Goal: Task Accomplishment & Management: Manage account settings

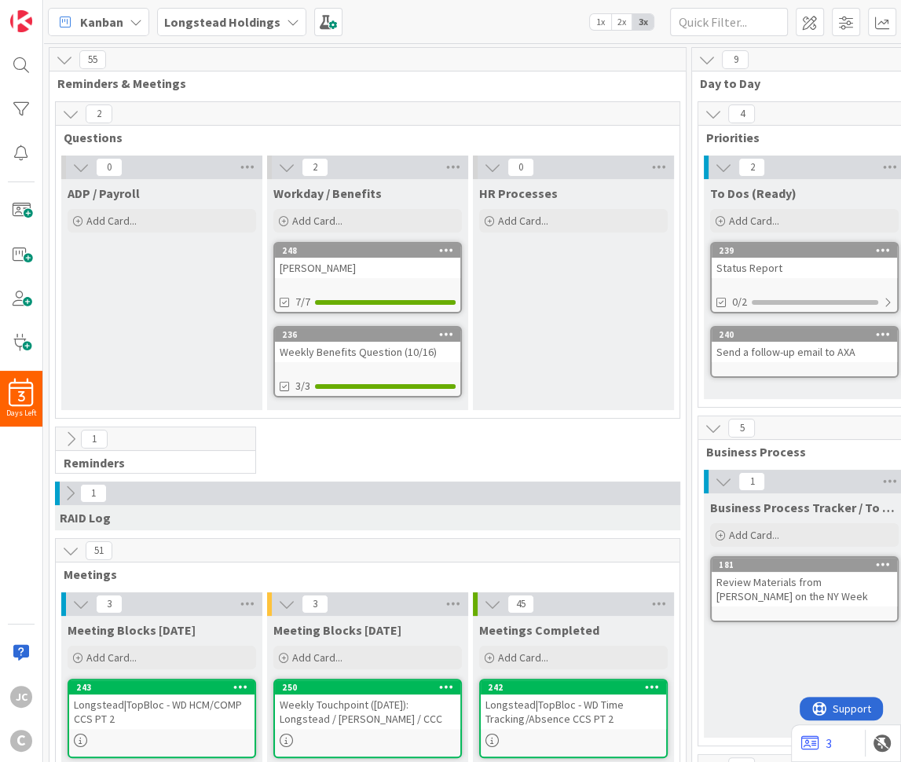
click at [75, 489] on icon at bounding box center [69, 493] width 17 height 17
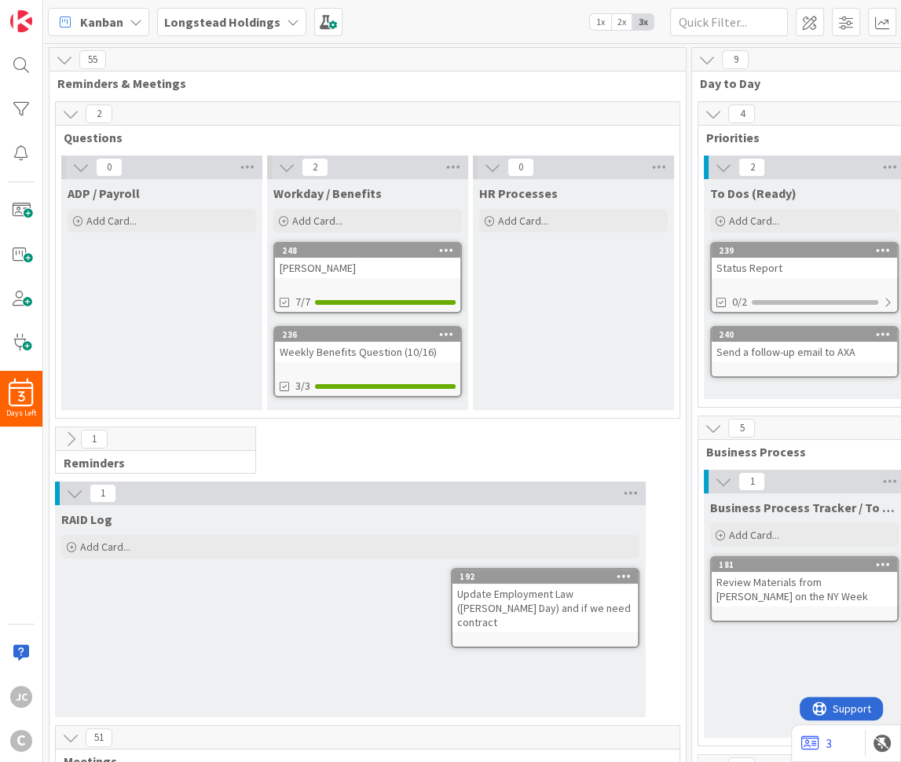
click at [75, 489] on icon at bounding box center [74, 493] width 17 height 17
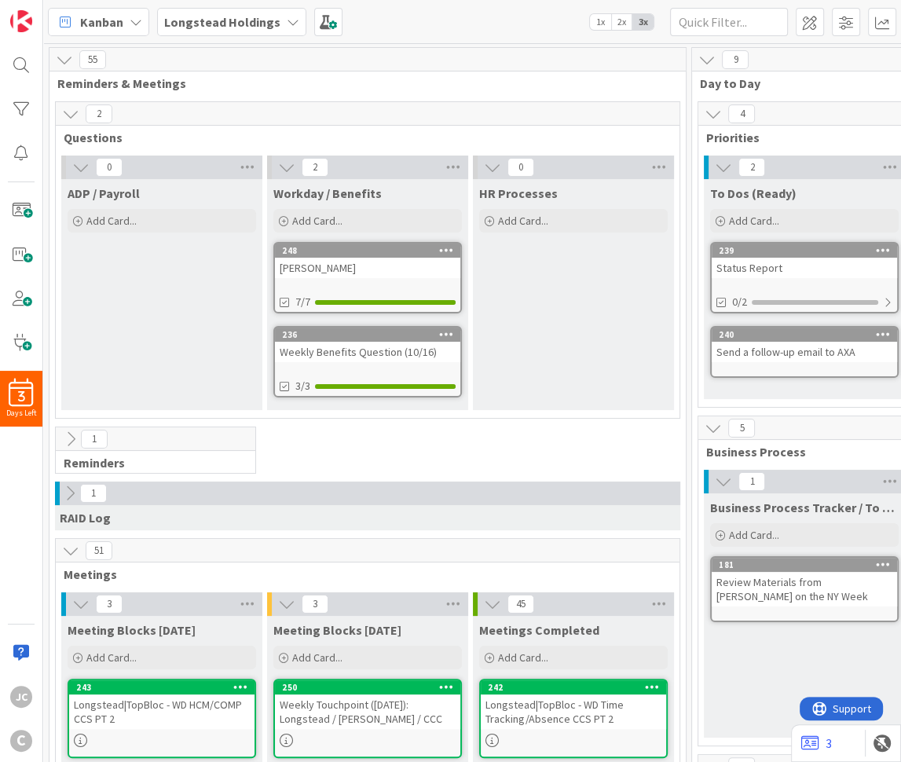
click at [112, 721] on div "Longstead|TopBloc - WD HCM/COMP CCS PT 2" at bounding box center [161, 712] width 185 height 35
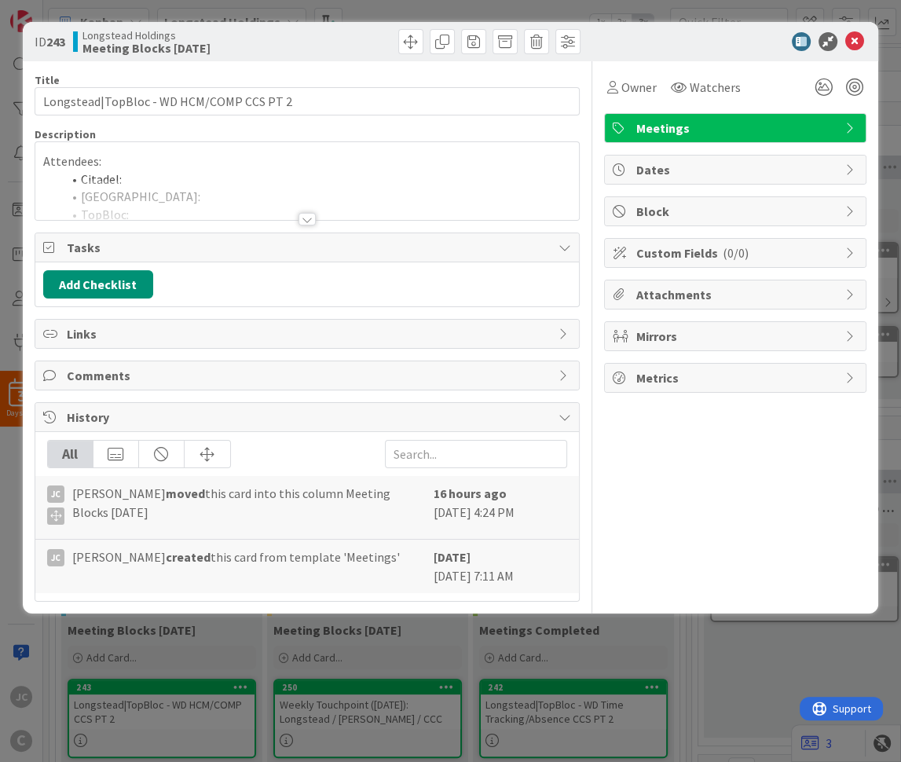
click at [141, 174] on li "Citadel:" at bounding box center [317, 179] width 510 height 18
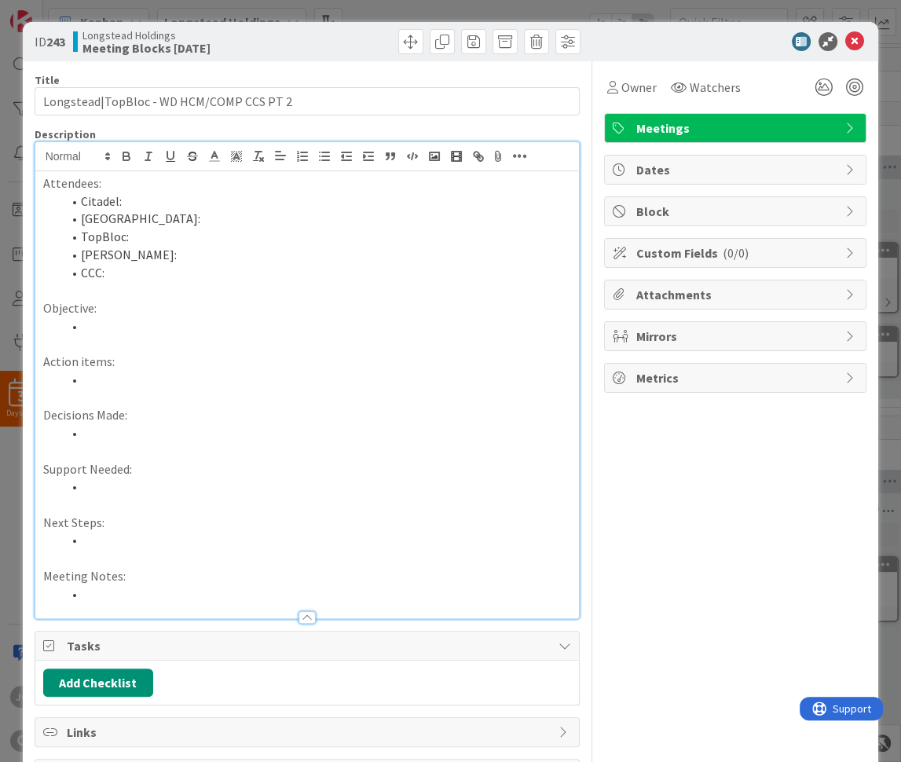
click at [146, 200] on li "Citadel:" at bounding box center [317, 201] width 510 height 18
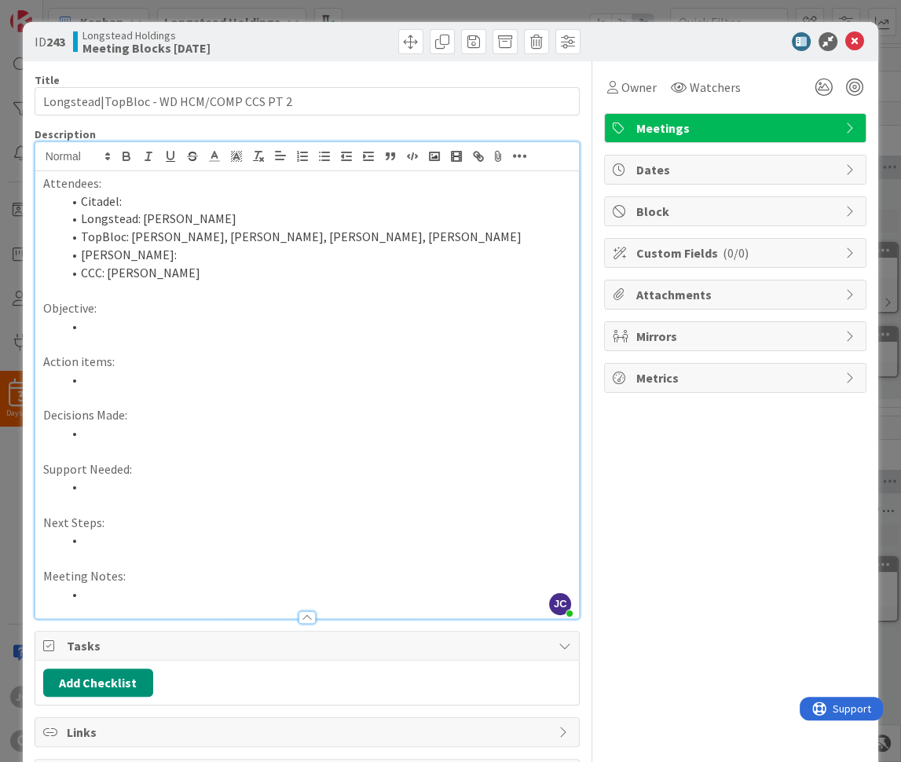
click at [227, 519] on p "Next Steps:" at bounding box center [307, 523] width 529 height 18
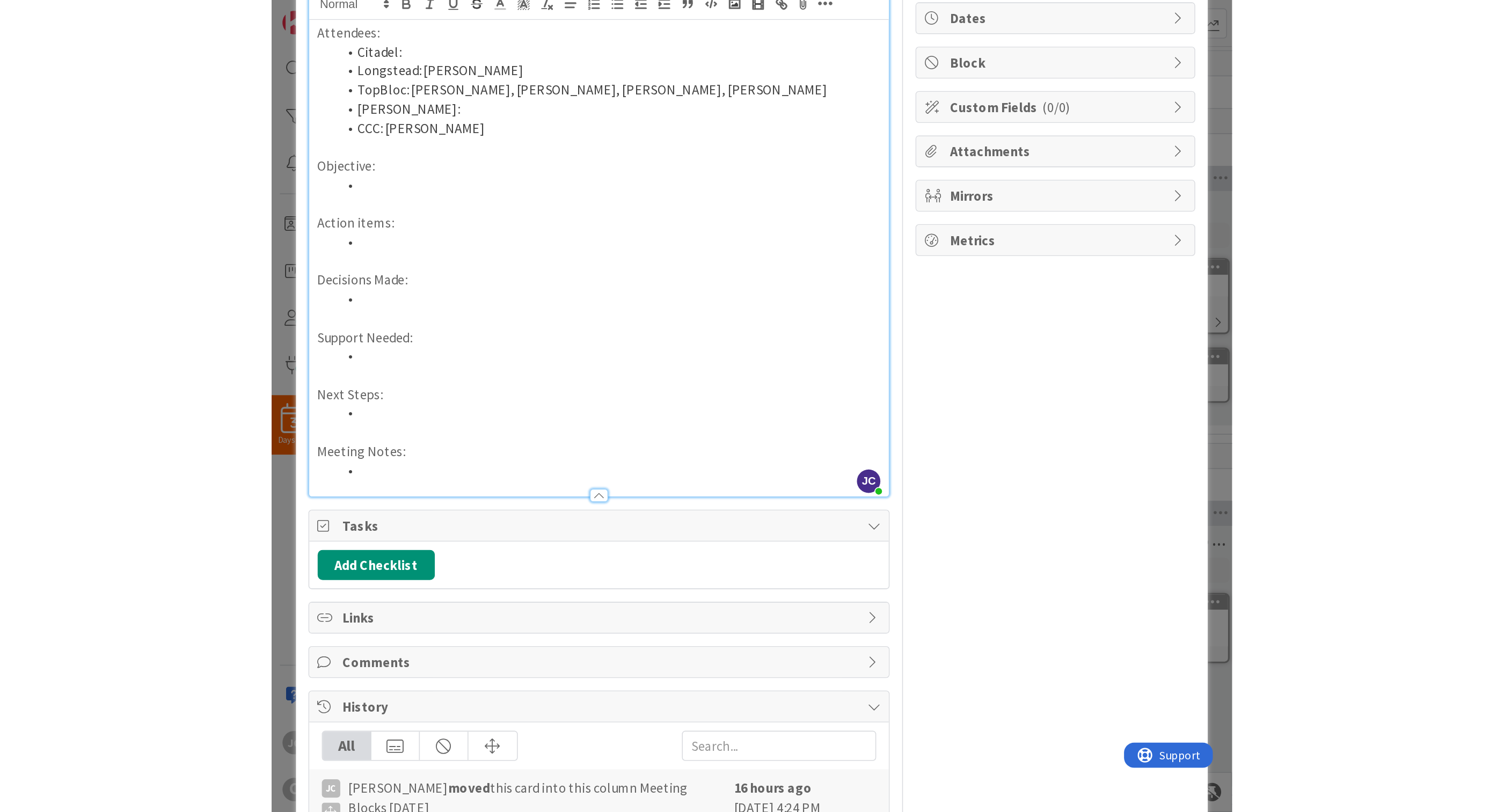
scroll to position [57, 0]
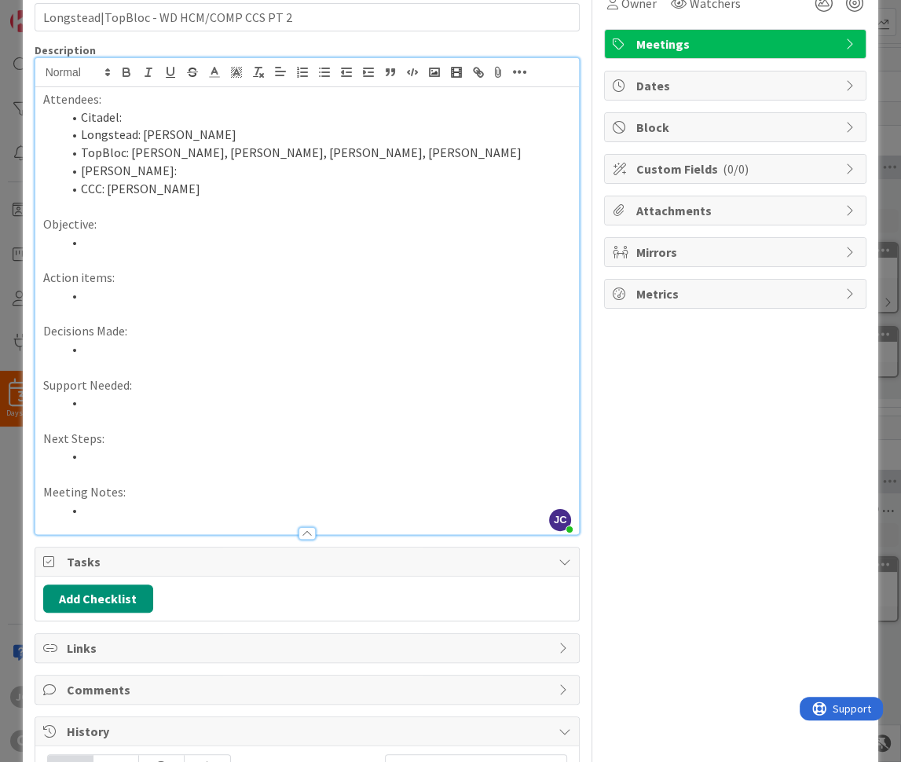
click at [181, 512] on li at bounding box center [317, 510] width 510 height 18
click at [157, 513] on li at bounding box center [317, 510] width 510 height 18
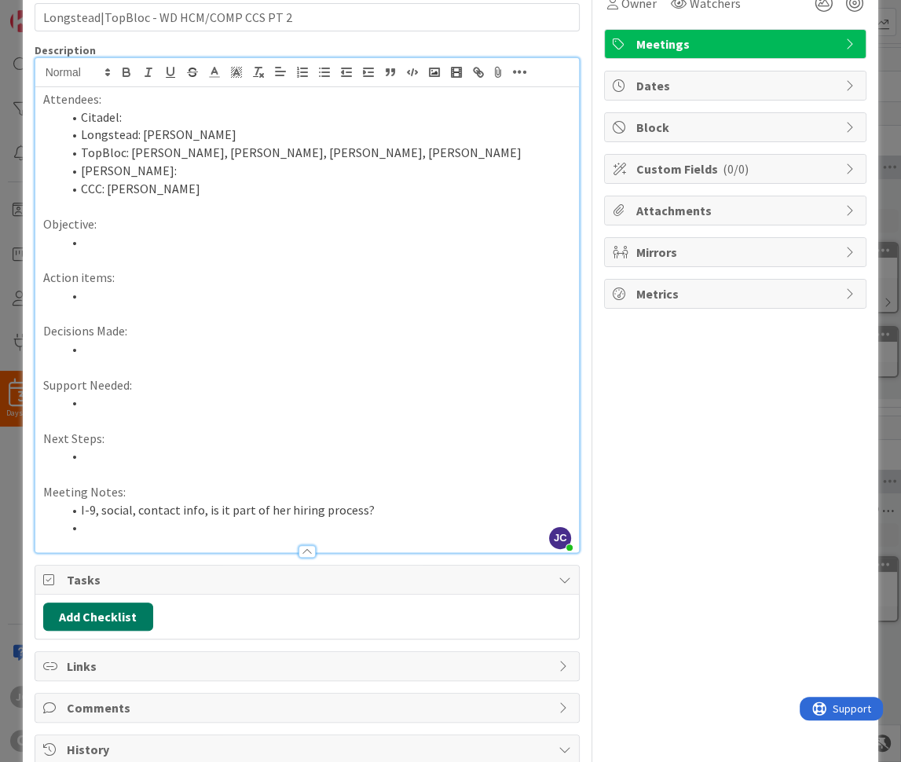
click at [136, 603] on button "Add Checklist" at bounding box center [98, 617] width 110 height 28
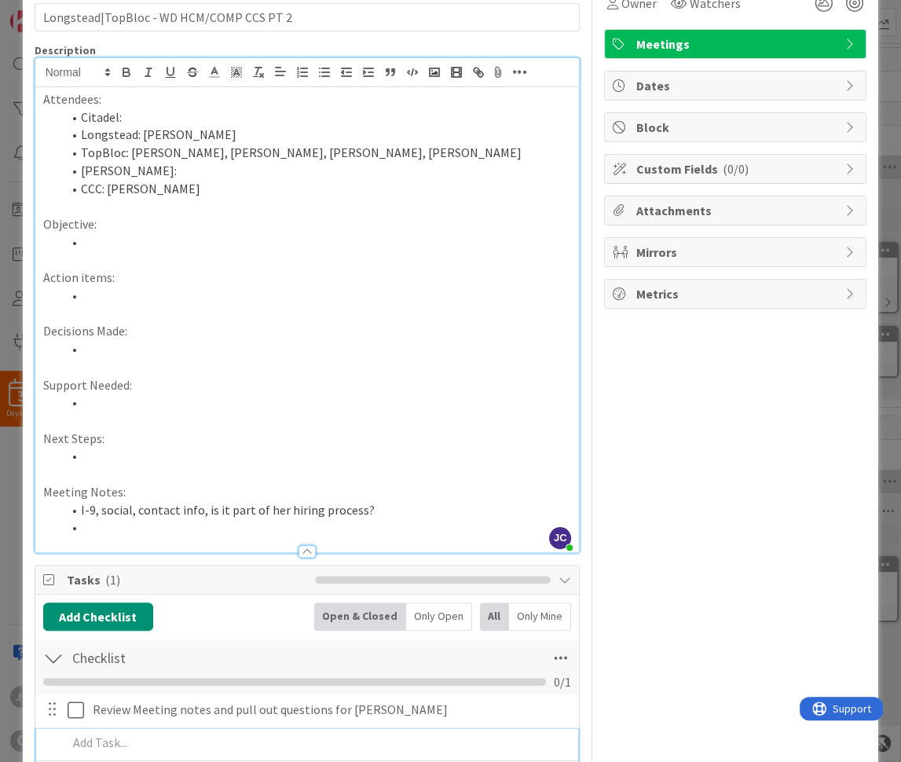
click at [12, 625] on div "ID 243 Longstead Holdings Meeting Blocks [DATE] Title 40 / 128 Longstead|TopBlo…" at bounding box center [450, 381] width 901 height 762
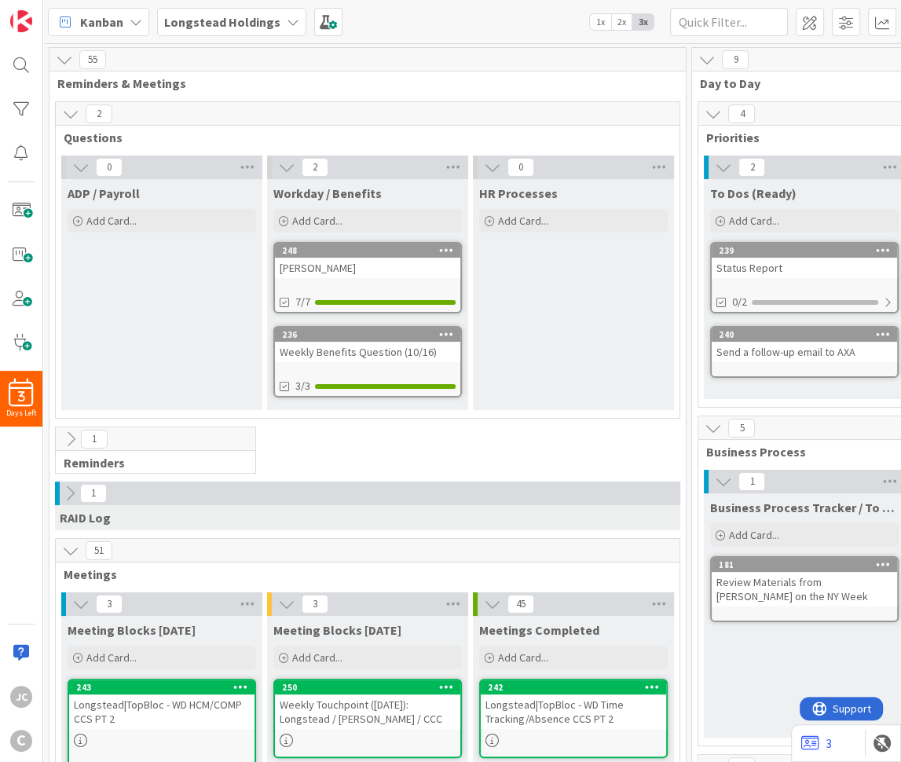
click at [395, 349] on div "Weekly Benefits Question (10/16)" at bounding box center [367, 352] width 185 height 20
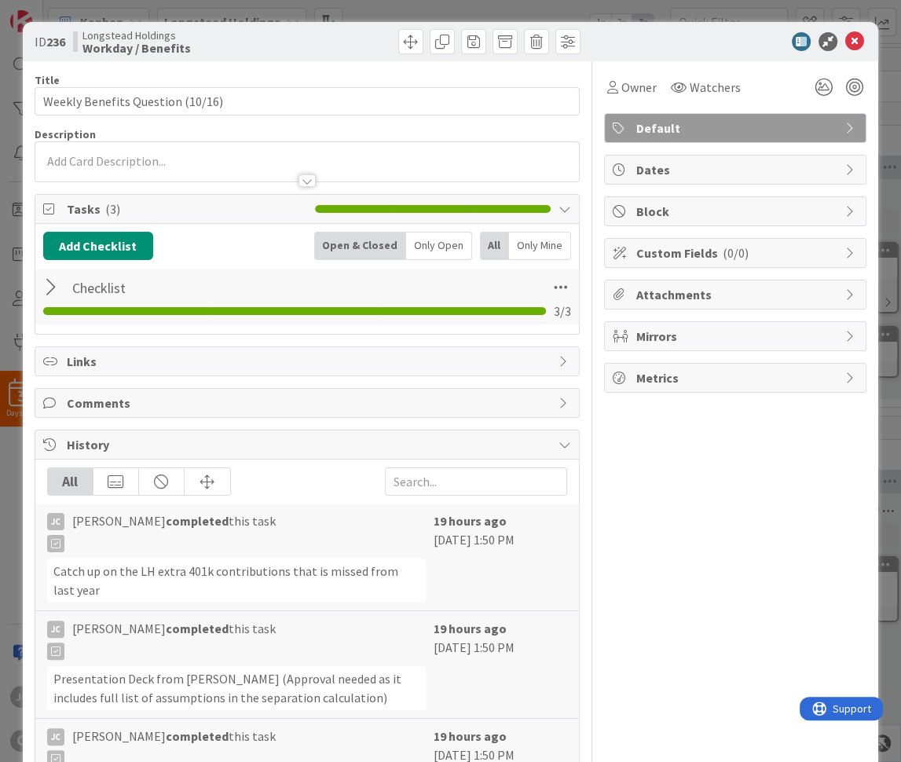
click at [51, 295] on div at bounding box center [53, 287] width 20 height 28
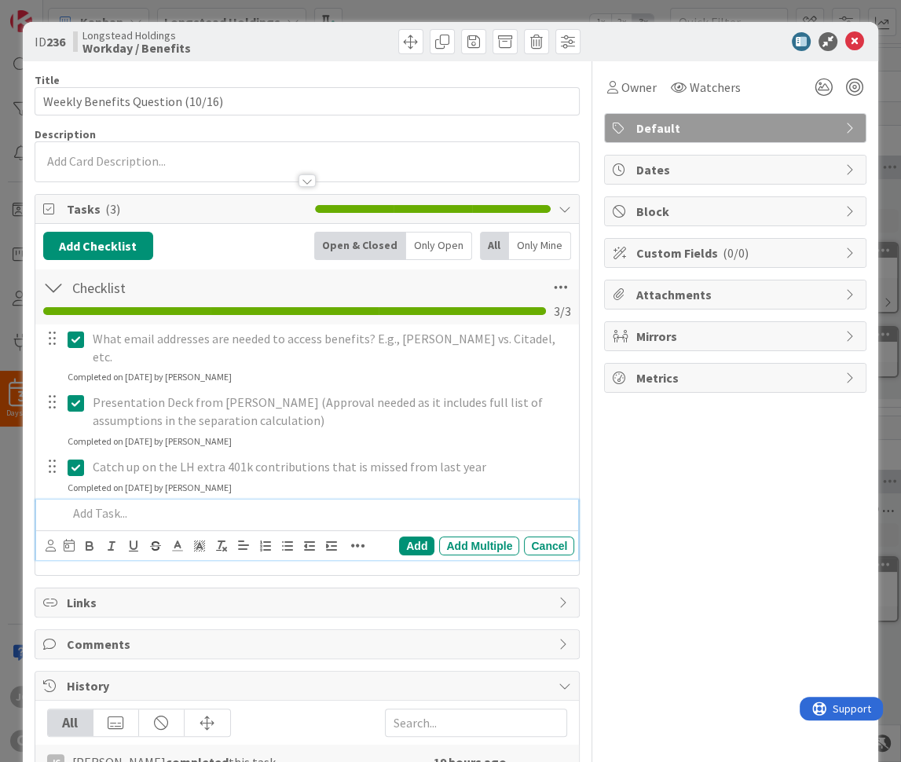
click at [200, 504] on p at bounding box center [318, 513] width 501 height 18
click at [247, 504] on p "Any updates on the" at bounding box center [318, 513] width 501 height 18
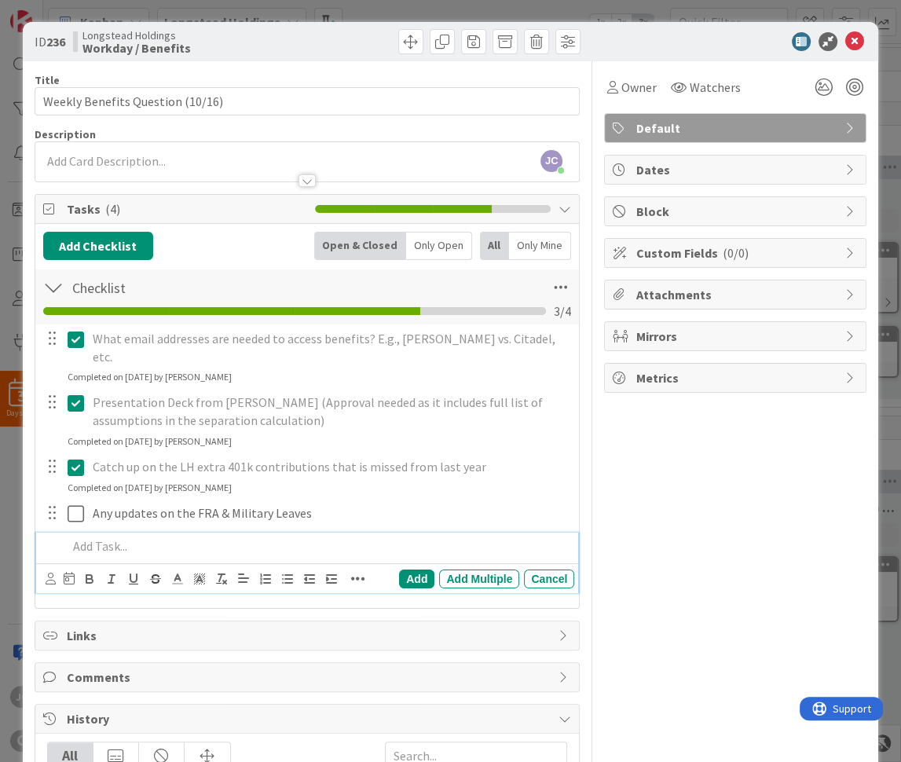
click at [314, 537] on p at bounding box center [318, 546] width 501 height 18
click at [14, 502] on div "ID 236 Longstead Holdings Workday / Benefits Title 32 / 128 Weekly Benefits Que…" at bounding box center [450, 381] width 901 height 762
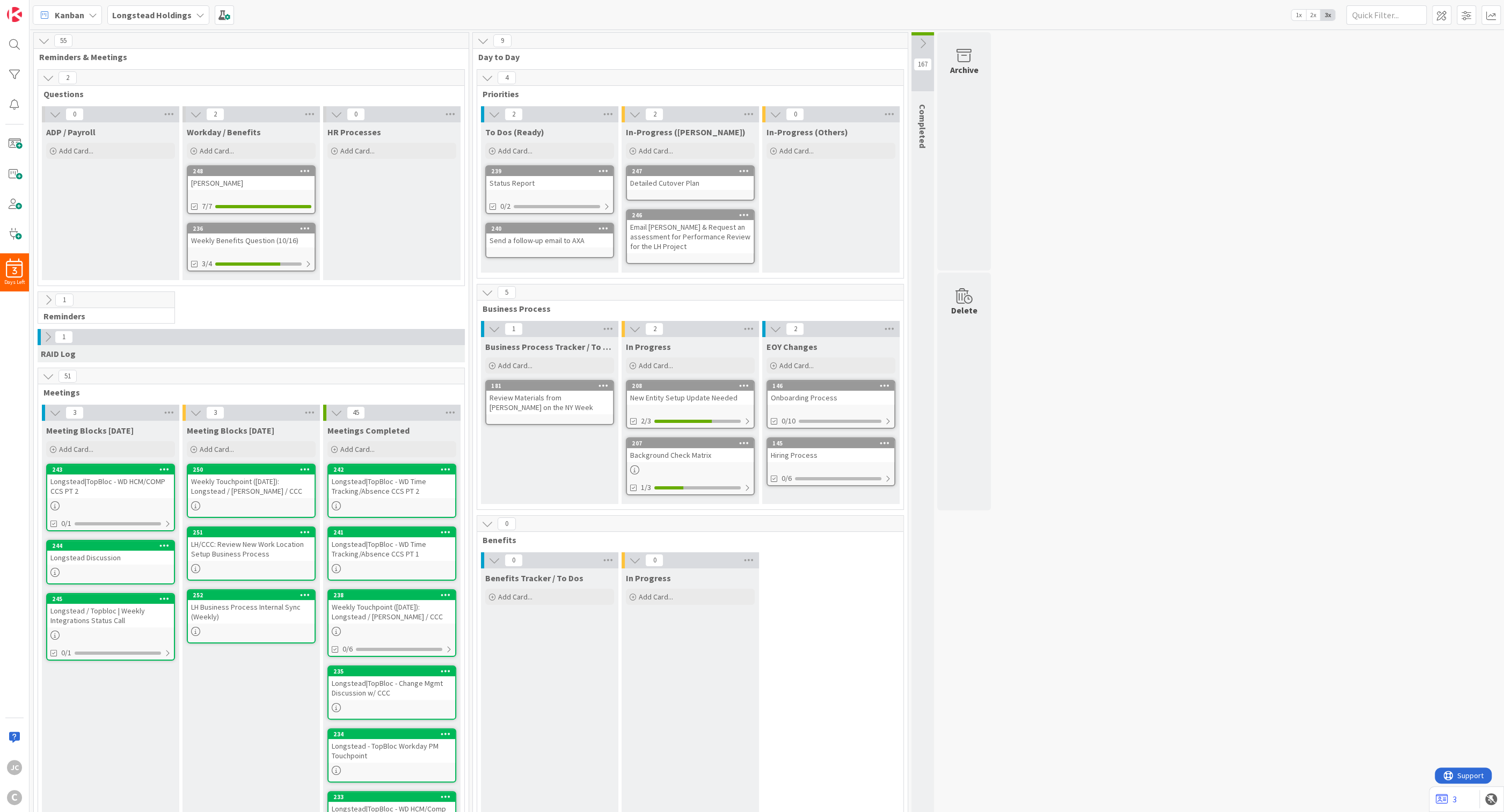
click at [615, 36] on button at bounding box center [922, 44] width 23 height 16
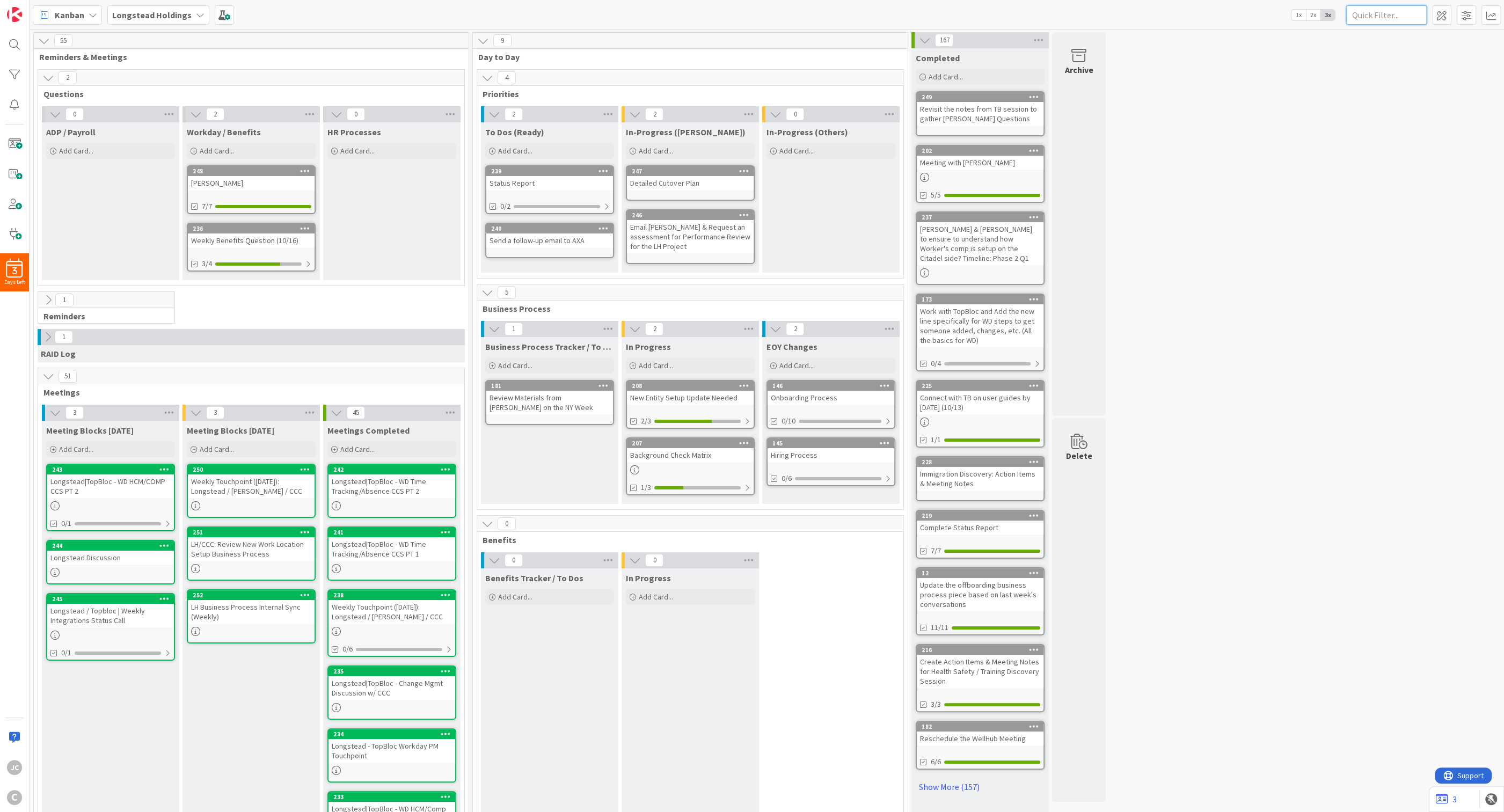
click at [615, 16] on input "text" at bounding box center [1387, 15] width 81 height 19
click at [615, 16] on input "text" at bounding box center [1387, 15] width 81 height 19
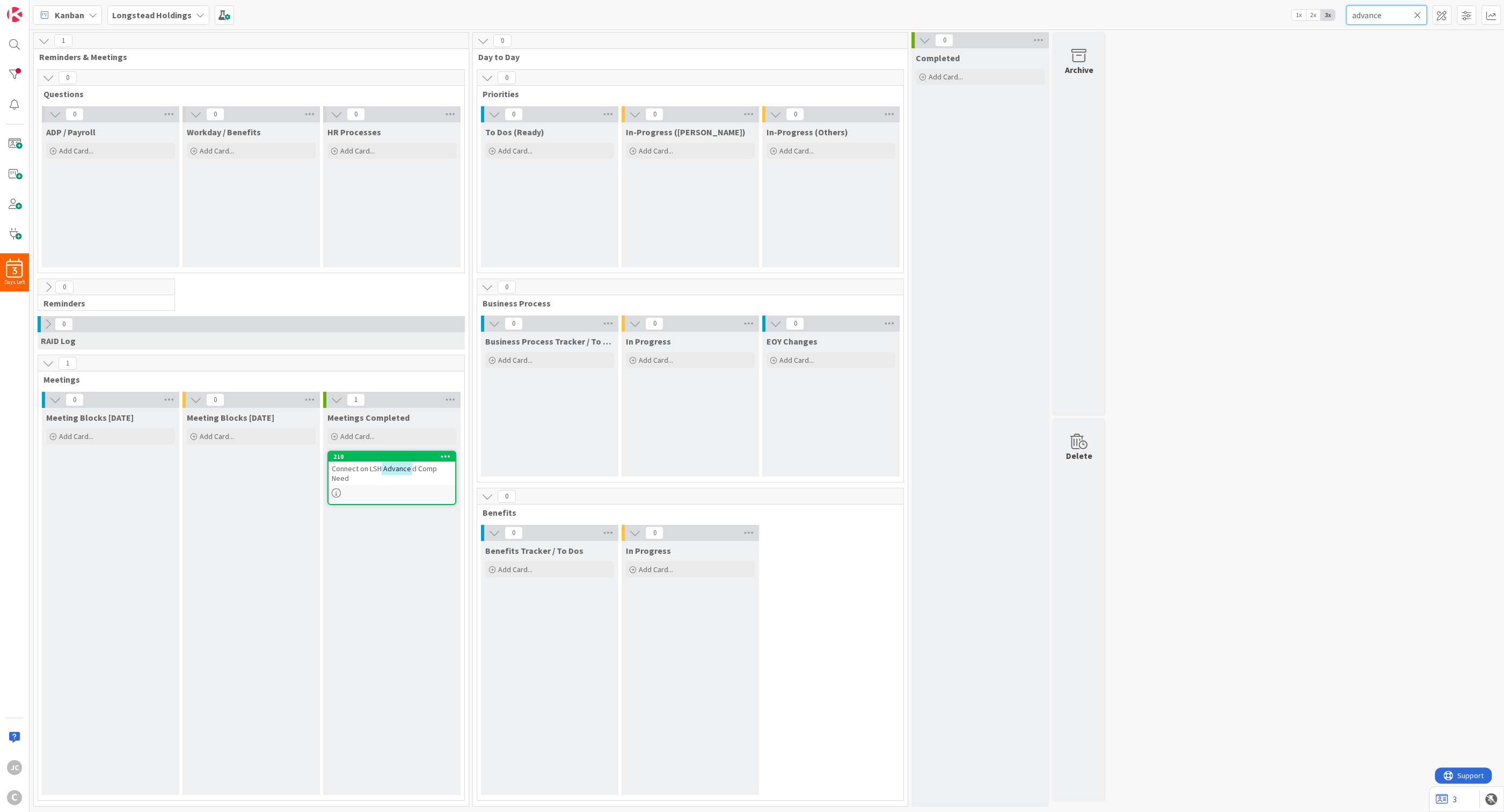
type input "advance"
click at [404, 472] on mark "Advance" at bounding box center [397, 468] width 31 height 12
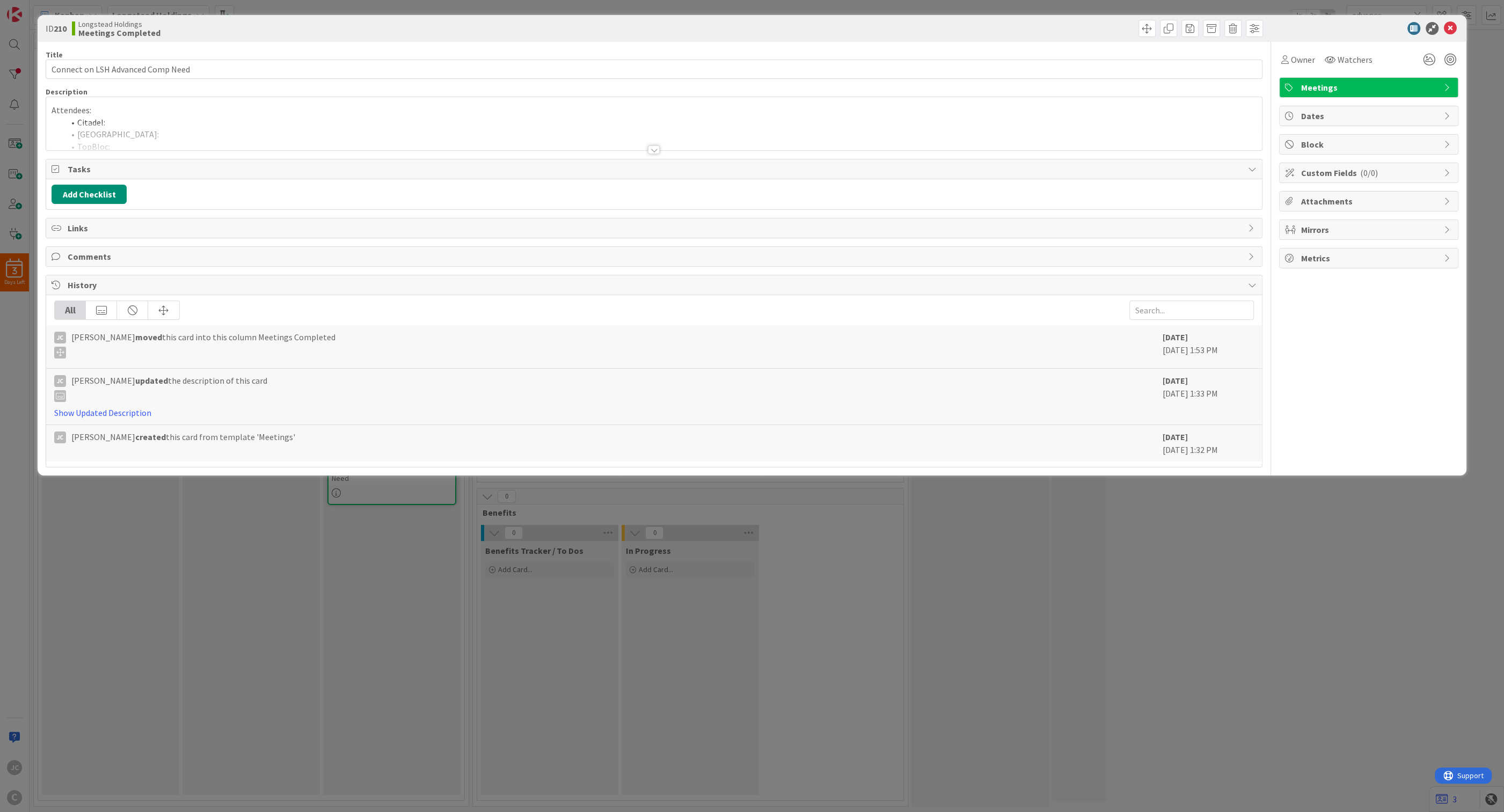
click at [251, 119] on li "Citadel:" at bounding box center [660, 122] width 1192 height 12
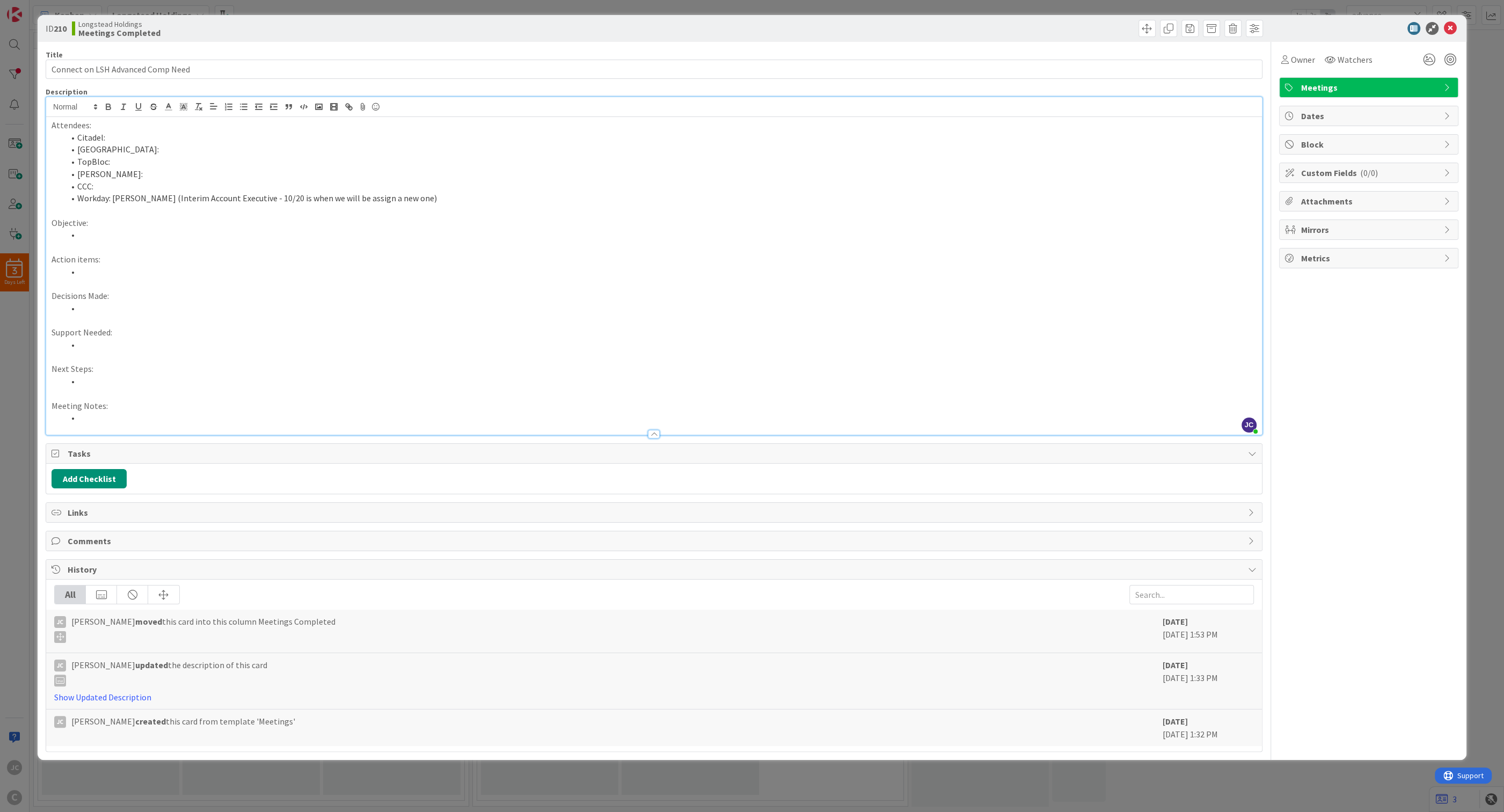
click at [262, 199] on li "Workday: [PERSON_NAME] (Interim Account Executive - 10/20 is when we will be as…" at bounding box center [660, 198] width 1192 height 12
drag, startPoint x: 113, startPoint y: 201, endPoint x: 158, endPoint y: 202, distance: 45.0
click at [158, 202] on li "Workday: [PERSON_NAME] (Interim Account Executive - 10/20 is when we will be as…" at bounding box center [660, 198] width 1192 height 12
drag, startPoint x: 162, startPoint y: 201, endPoint x: 111, endPoint y: 199, distance: 51.0
click at [111, 199] on li "Workday: [PERSON_NAME] (Interim Account Executive - 10/20 is when we will be as…" at bounding box center [660, 198] width 1192 height 12
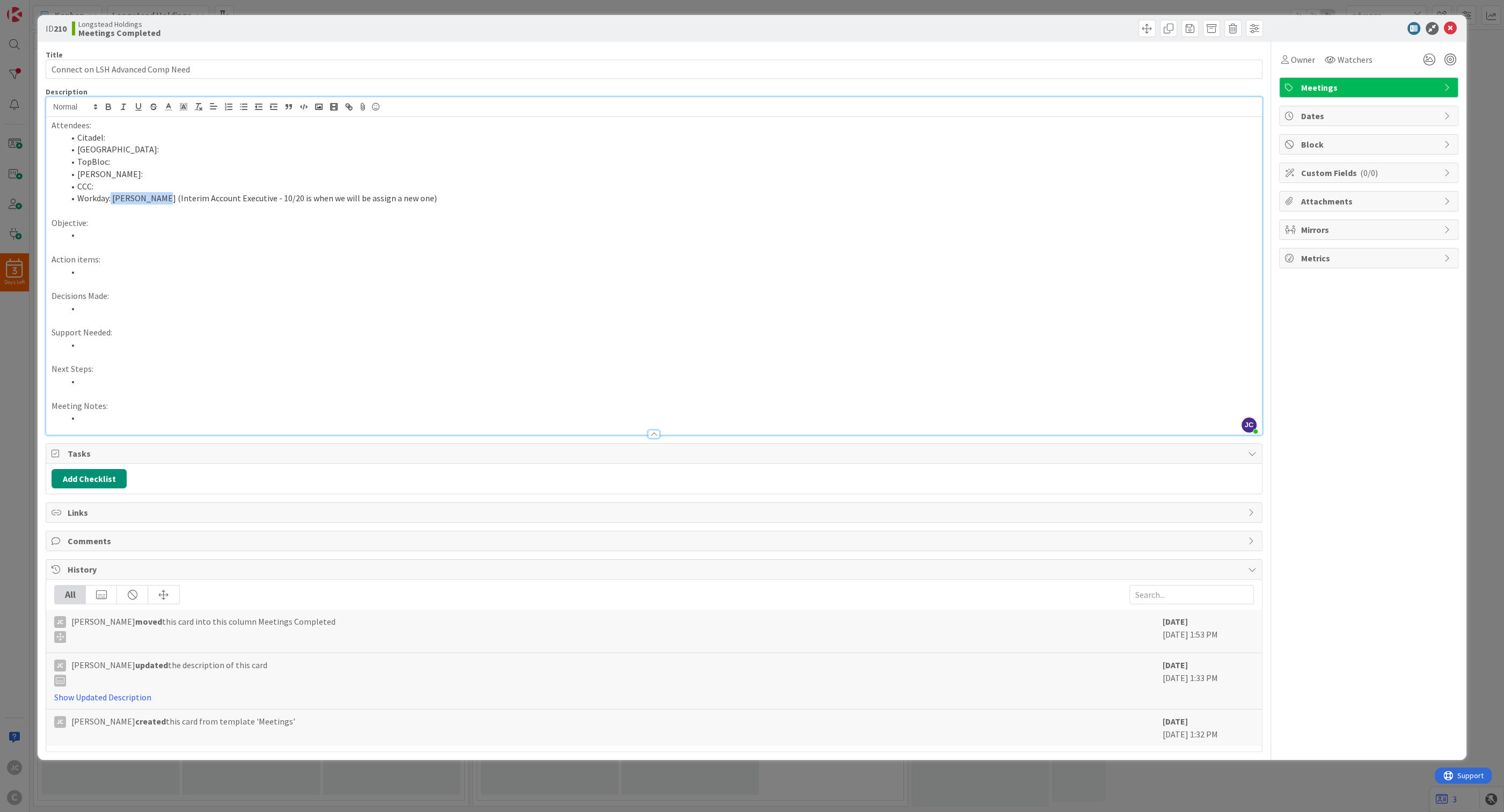
drag, startPoint x: 115, startPoint y: 199, endPoint x: 129, endPoint y: 199, distance: 14.0
click at [129, 199] on li "Workday: [PERSON_NAME] (Interim Account Executive - 10/20 is when we will be as…" at bounding box center [660, 198] width 1192 height 12
click at [151, 200] on li "Workday: [PERSON_NAME] (Interim Account Executive - 10/20 is when we will be as…" at bounding box center [660, 198] width 1192 height 12
drag, startPoint x: 159, startPoint y: 200, endPoint x: 113, endPoint y: 201, distance: 46.0
click at [113, 201] on li "Workday: [PERSON_NAME] (Interim Account Executive - 10/20 is when we will be as…" at bounding box center [660, 198] width 1192 height 12
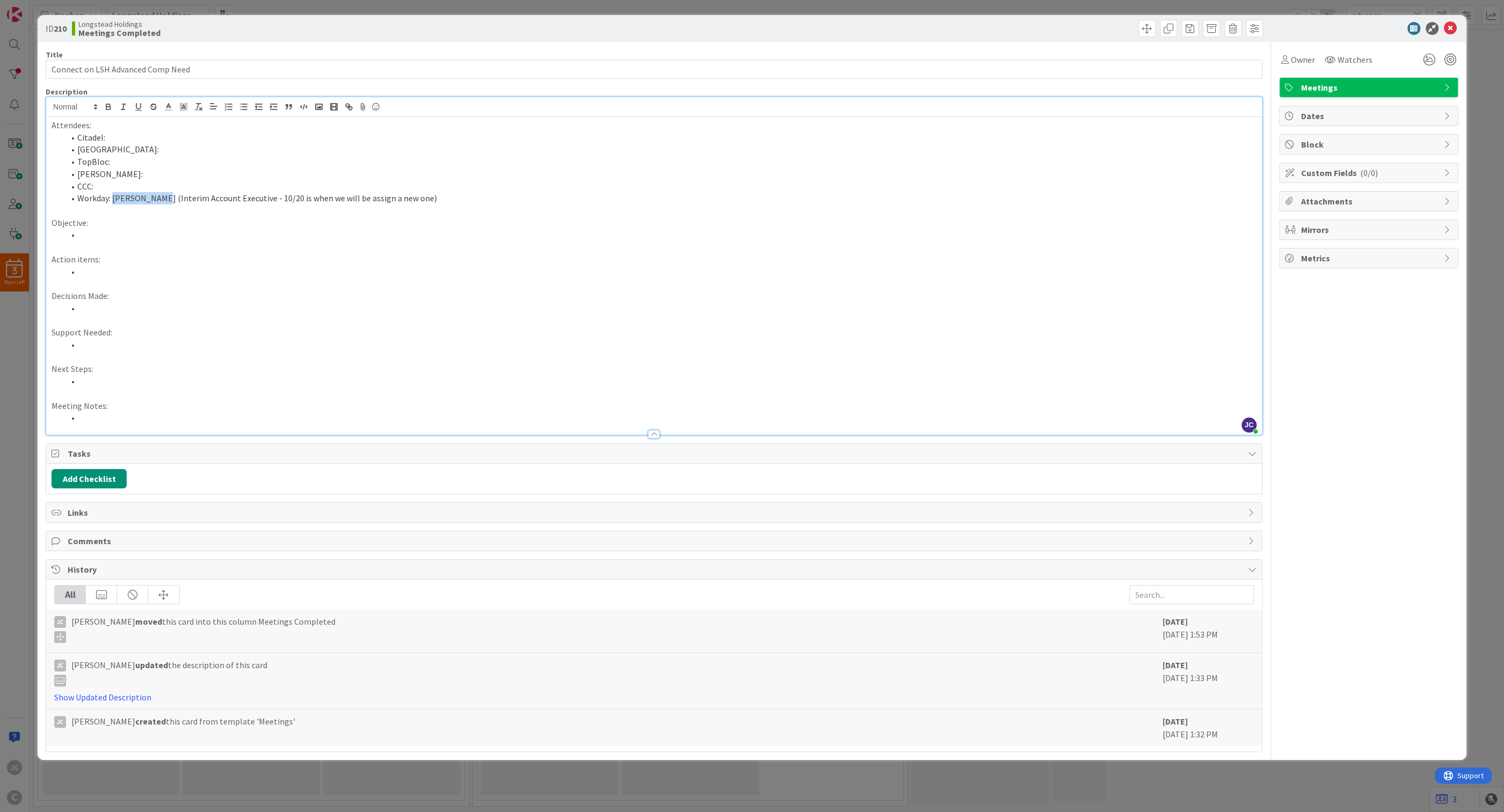
copy li "[PERSON_NAME]"
click at [615, 26] on icon at bounding box center [1450, 28] width 13 height 13
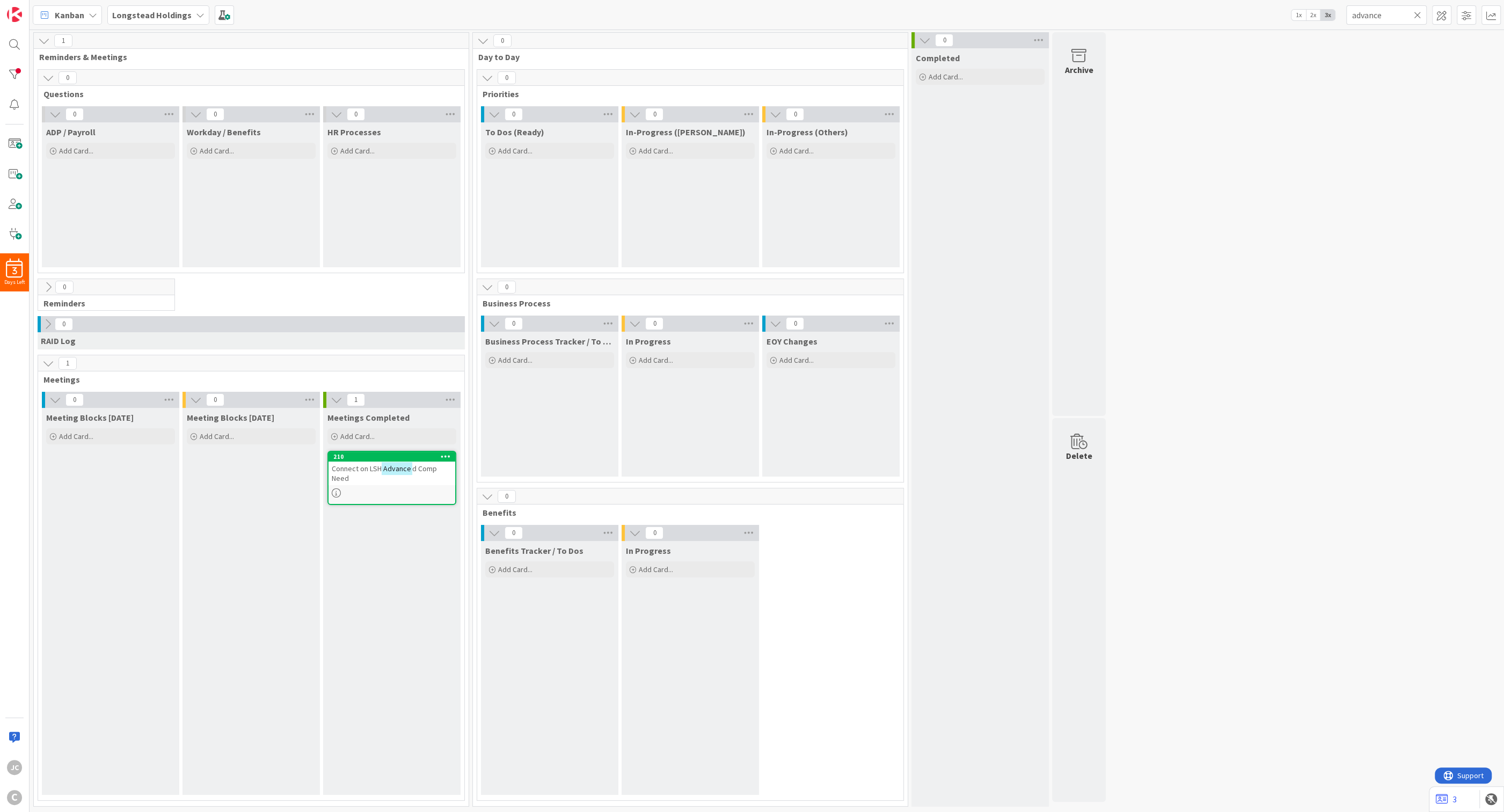
click at [292, 520] on div "Meeting Blocks [DATE] Add Card..." at bounding box center [251, 601] width 137 height 387
click at [615, 16] on icon at bounding box center [1417, 15] width 8 height 10
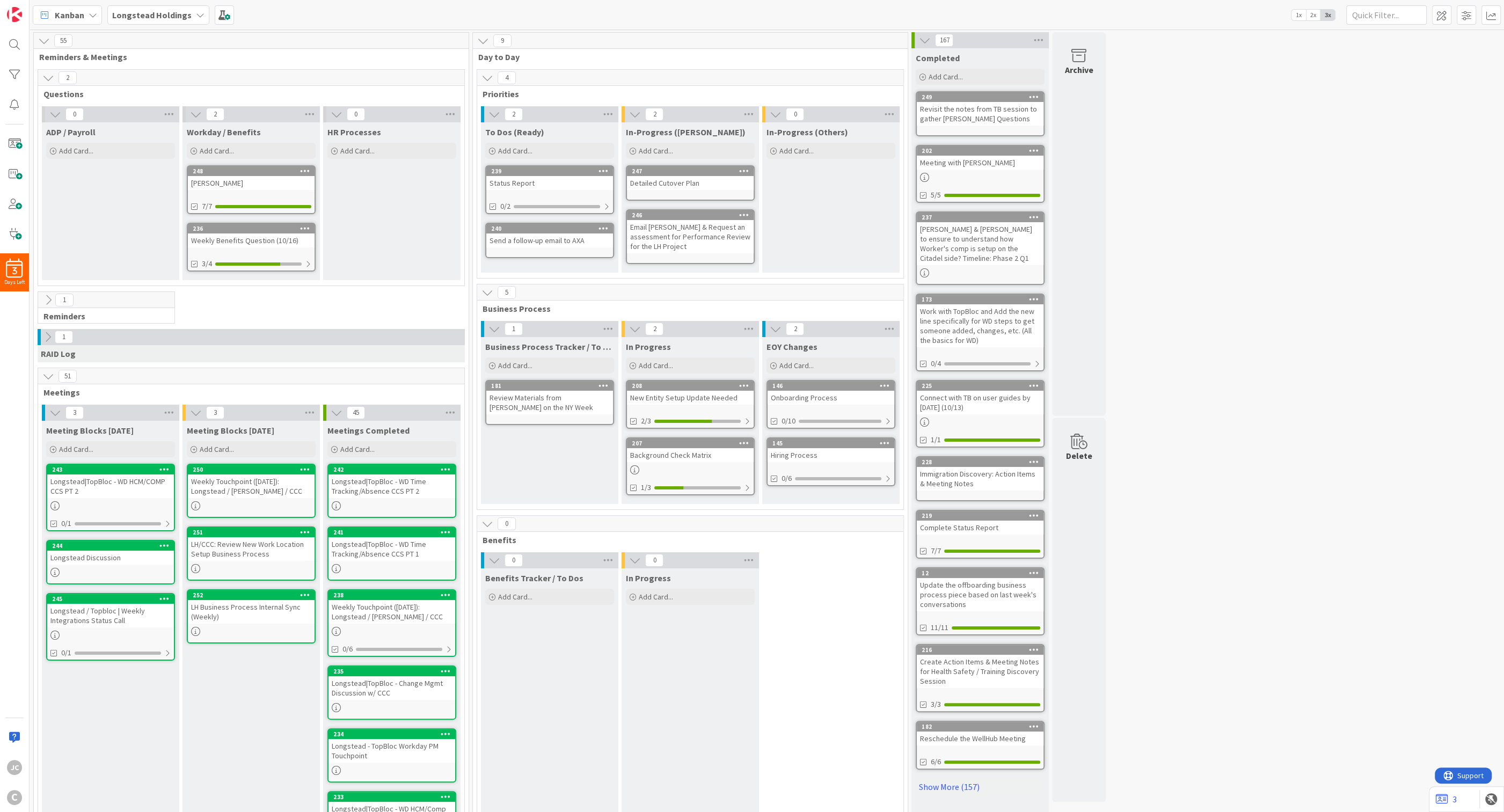
click at [264, 484] on div "Weekly Touchpoint ([DATE]): Longstead / [PERSON_NAME] / CCC" at bounding box center [251, 486] width 126 height 24
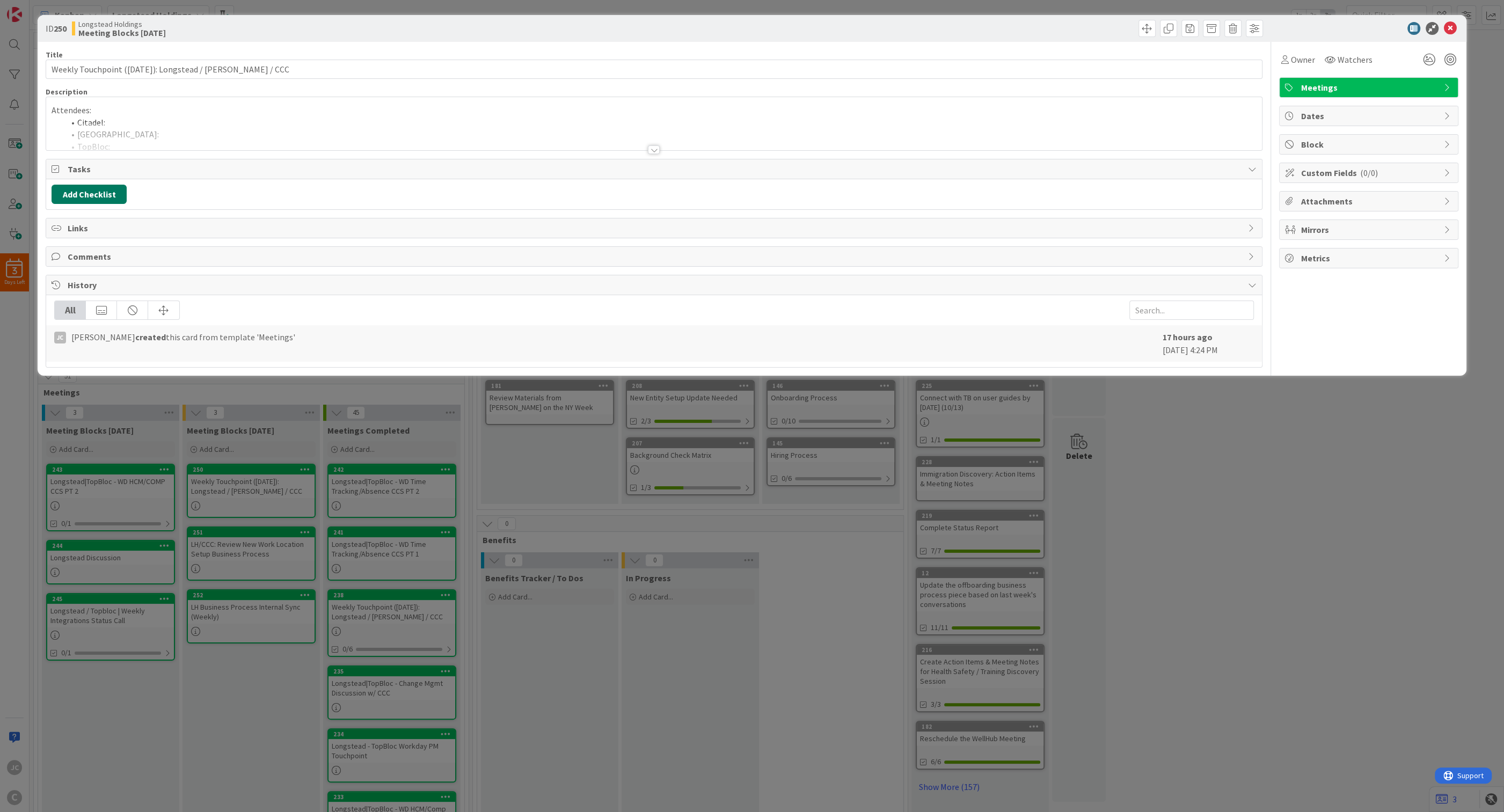
click at [122, 197] on button "Add Checklist" at bounding box center [89, 194] width 75 height 19
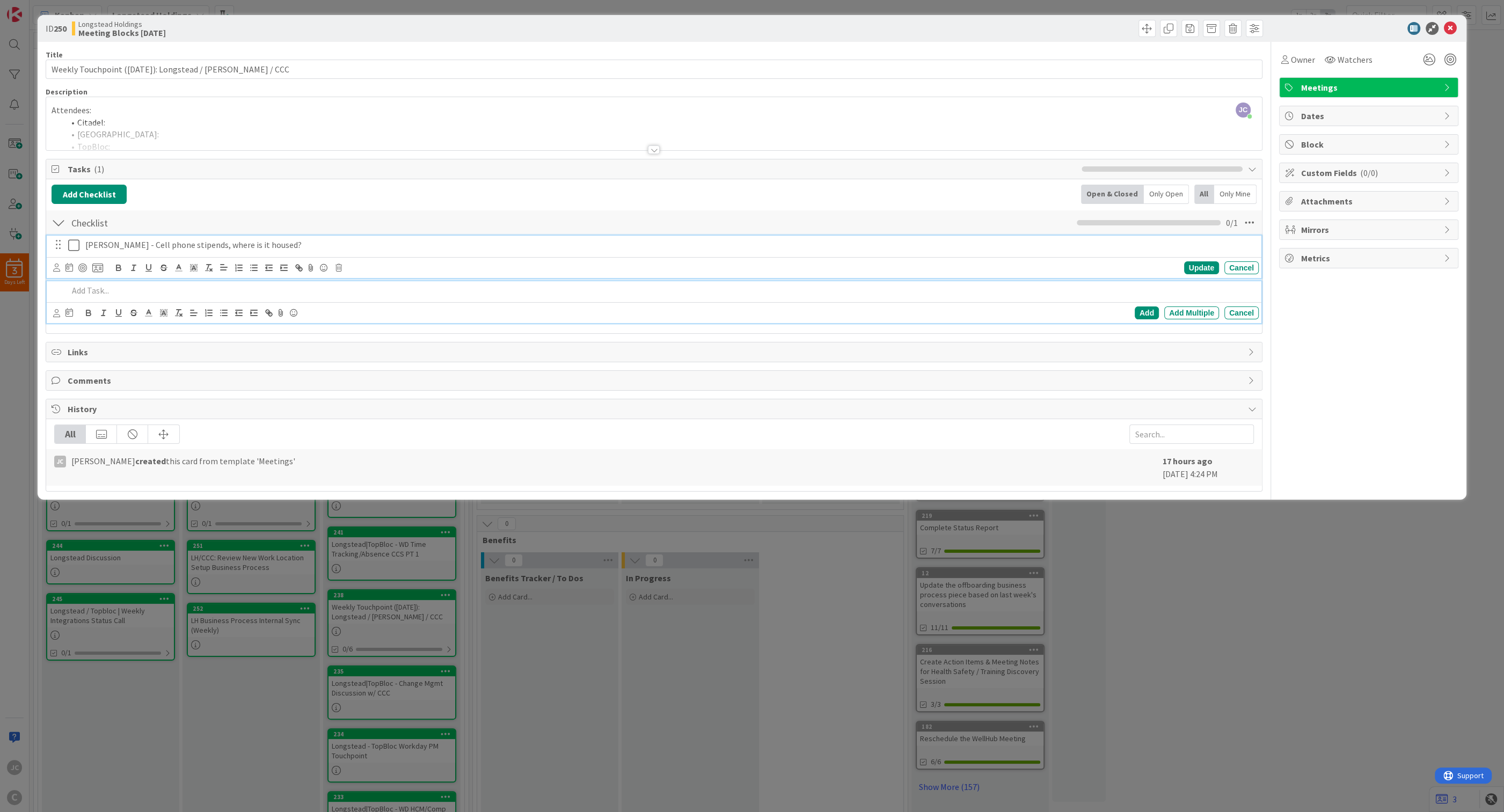
click at [367, 246] on p "[PERSON_NAME] - Cell phone stipends, where is it housed?" at bounding box center [669, 245] width 1169 height 12
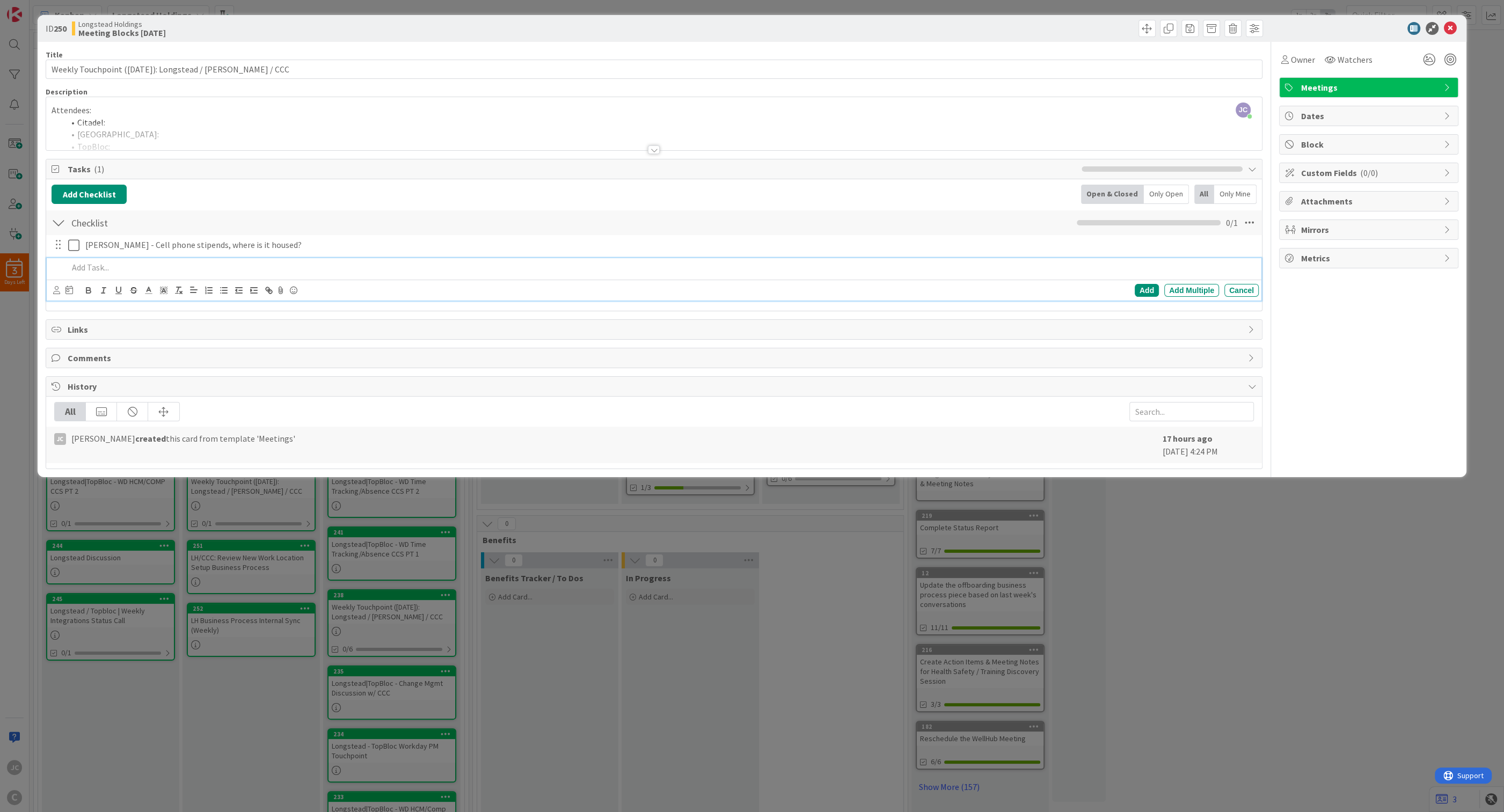
click at [385, 269] on p at bounding box center [661, 268] width 1186 height 12
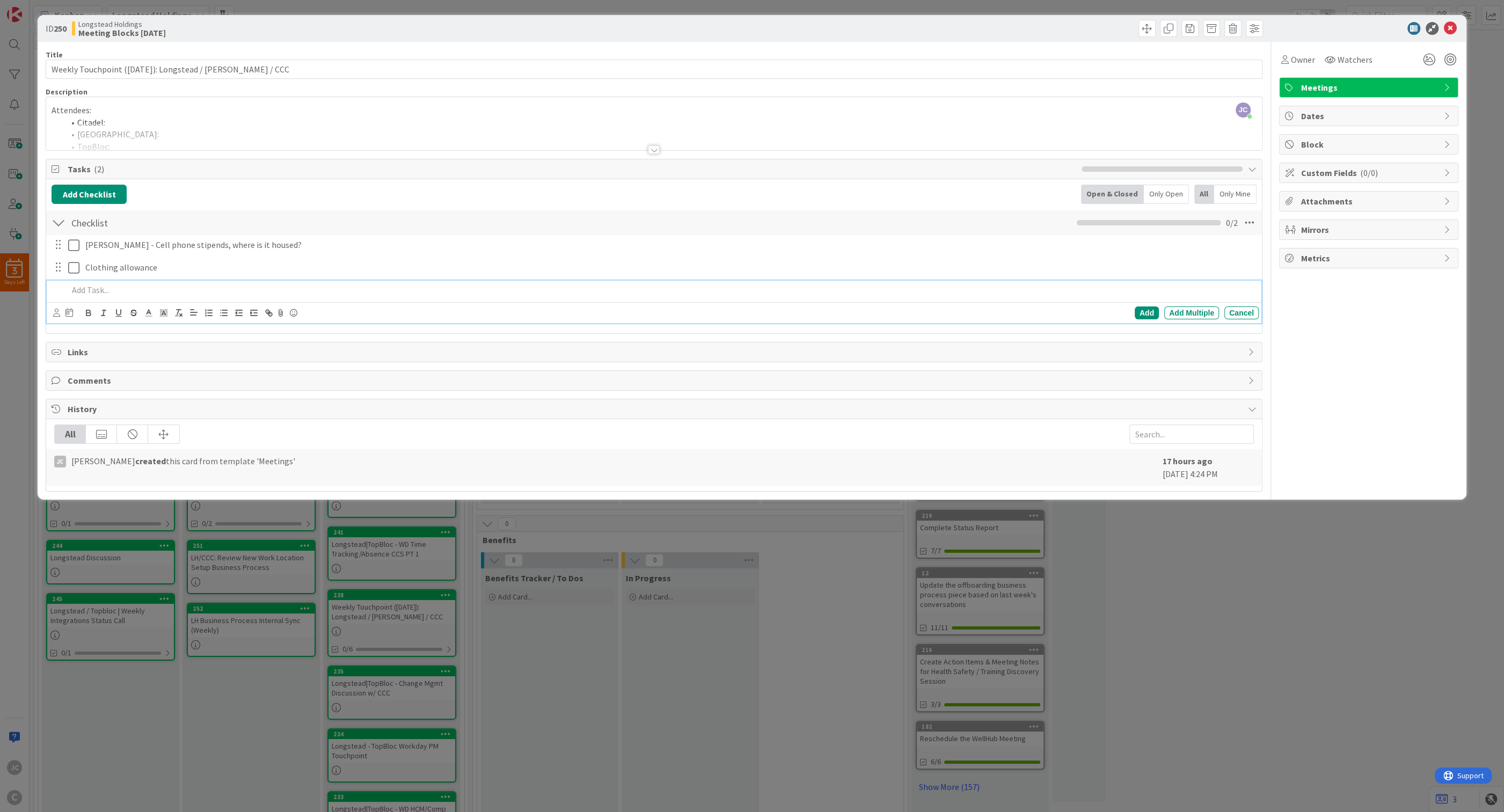
click at [615, 520] on div "ID 250 Longstead Holdings Meeting Blocks [DATE] Title 57 / 128 Weekly Touchpoin…" at bounding box center [752, 406] width 1504 height 812
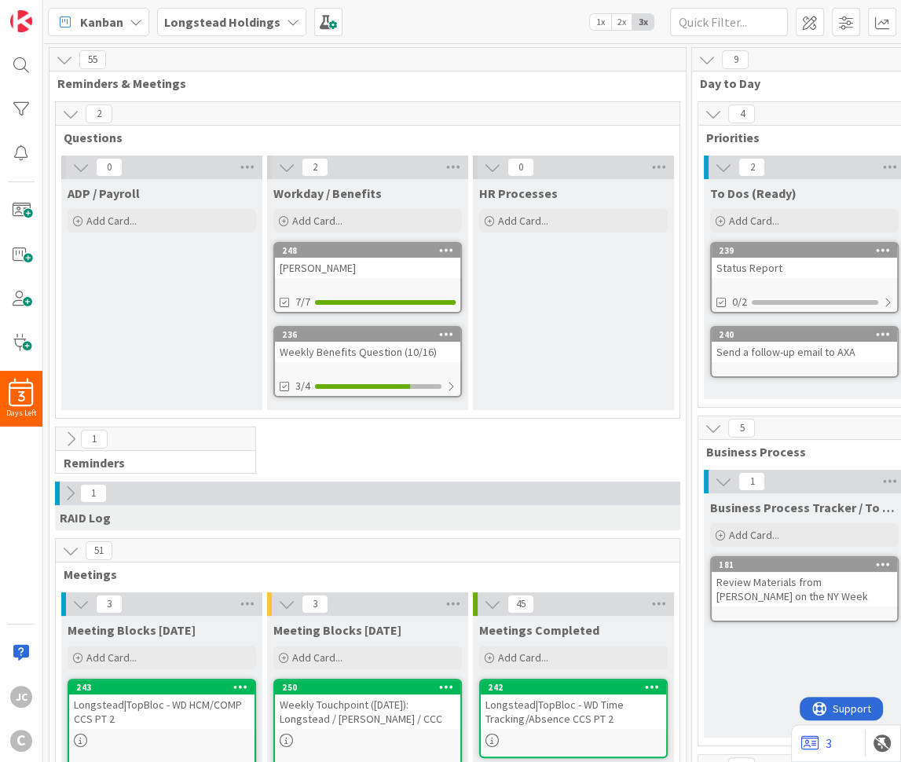
click at [32, 532] on div "3 Days Left JC C" at bounding box center [21, 381] width 43 height 762
click at [547, 225] on span "Add Card..." at bounding box center [523, 221] width 50 height 14
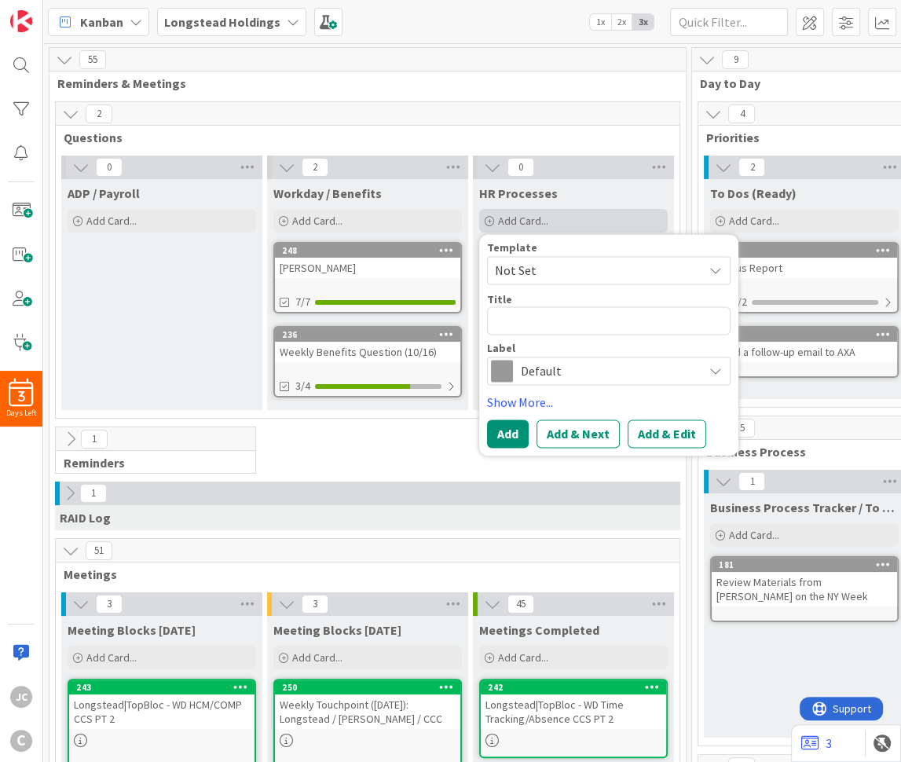
type textarea "x"
type textarea "Q"
type textarea "x"
type textarea "Qu"
type textarea "x"
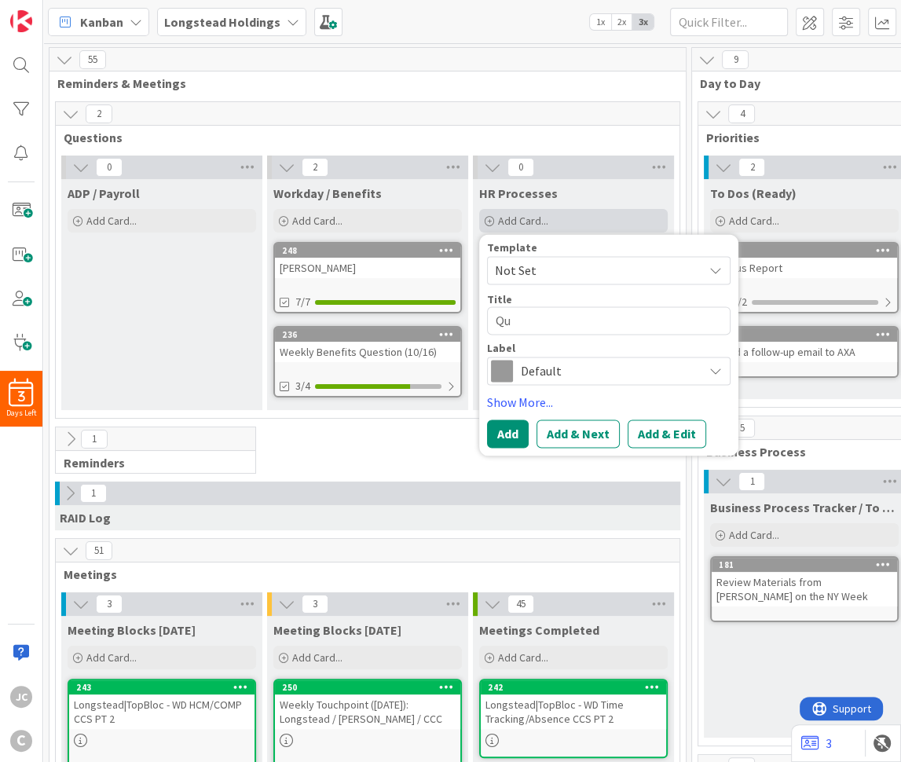
type textarea "Que"
type textarea "x"
type textarea "Ques"
type textarea "x"
type textarea "Quest"
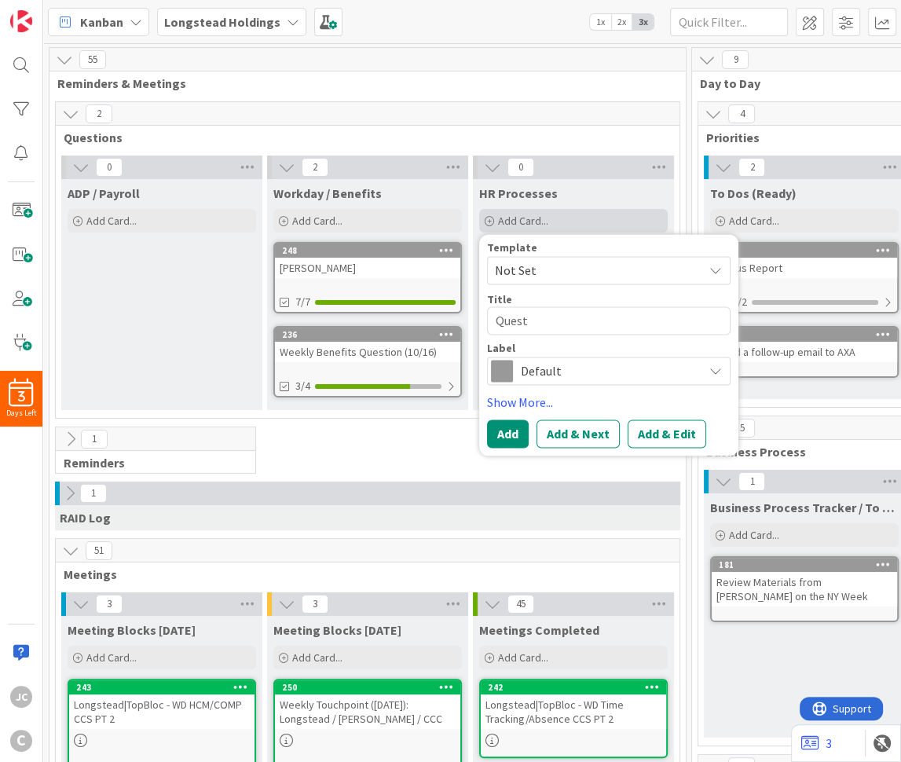
type textarea "x"
type textarea "Questi"
type textarea "x"
type textarea "Questio"
type textarea "x"
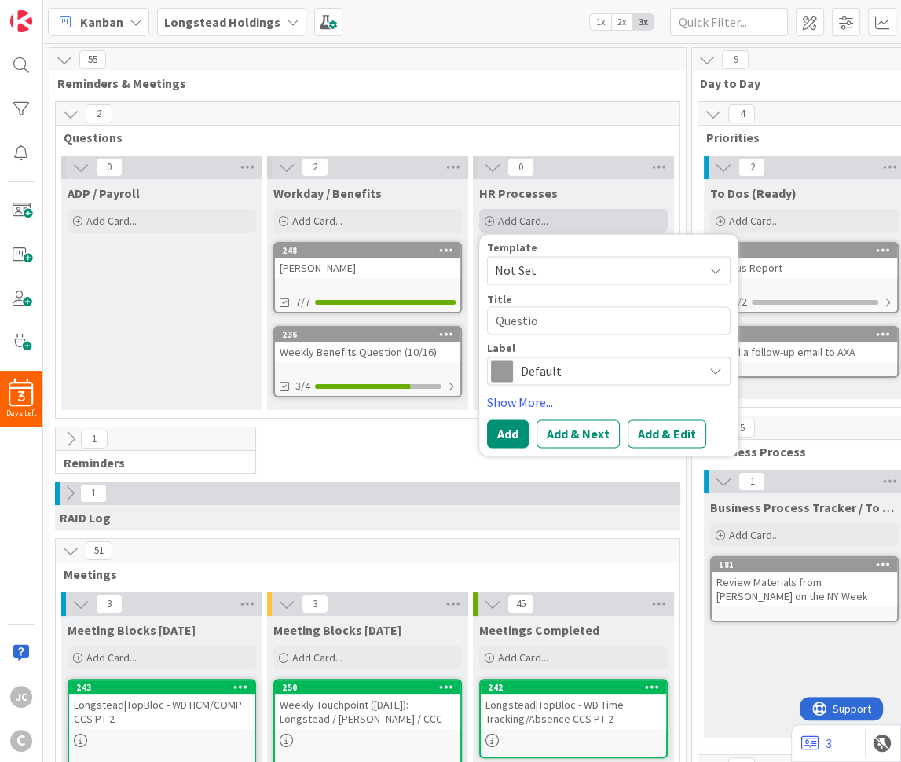
type textarea "Question"
type textarea "x"
type textarea "Questions"
type textarea "x"
type textarea "Questions"
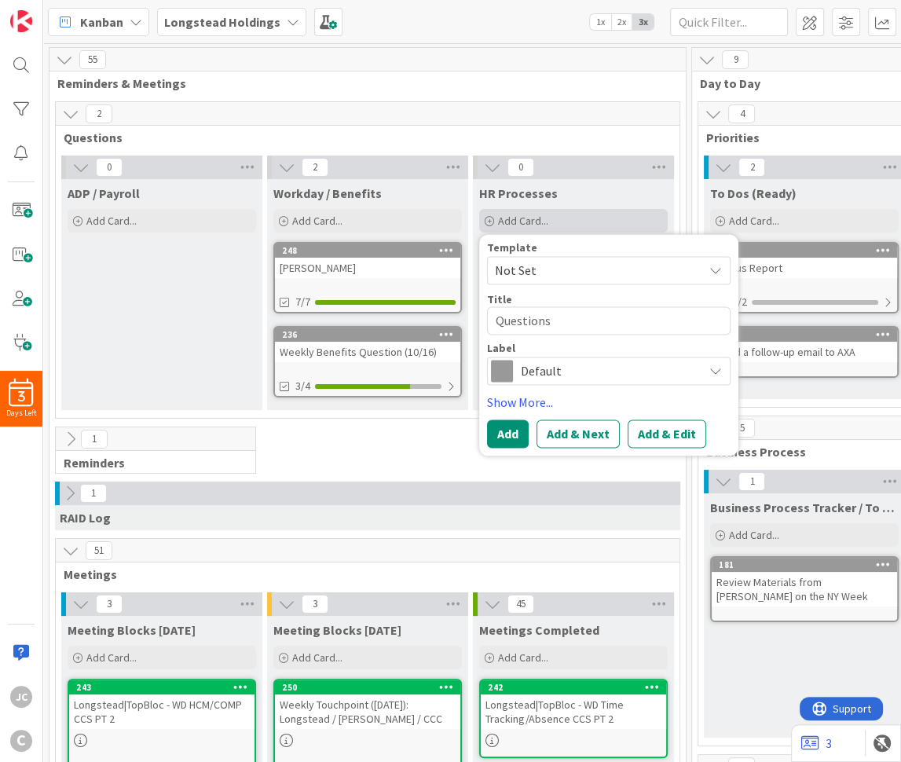
type textarea "x"
type textarea "Questions f"
type textarea "x"
type textarea "Questions fo"
type textarea "x"
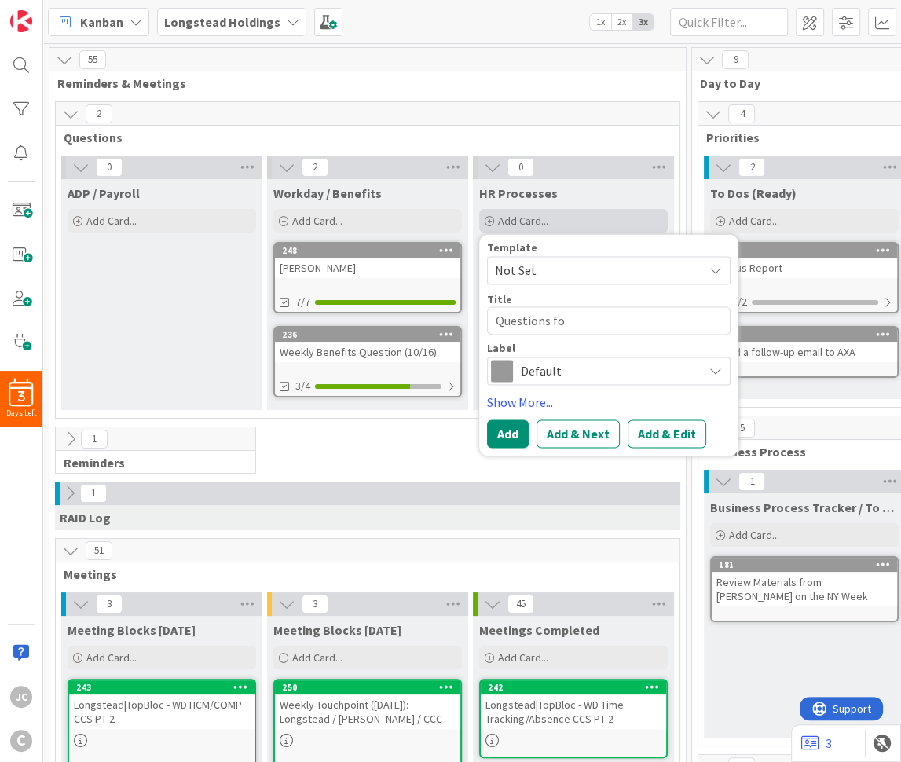
type textarea "Questions for"
type textarea "x"
type textarea "Questions for"
type textarea "x"
type textarea "Questions for M"
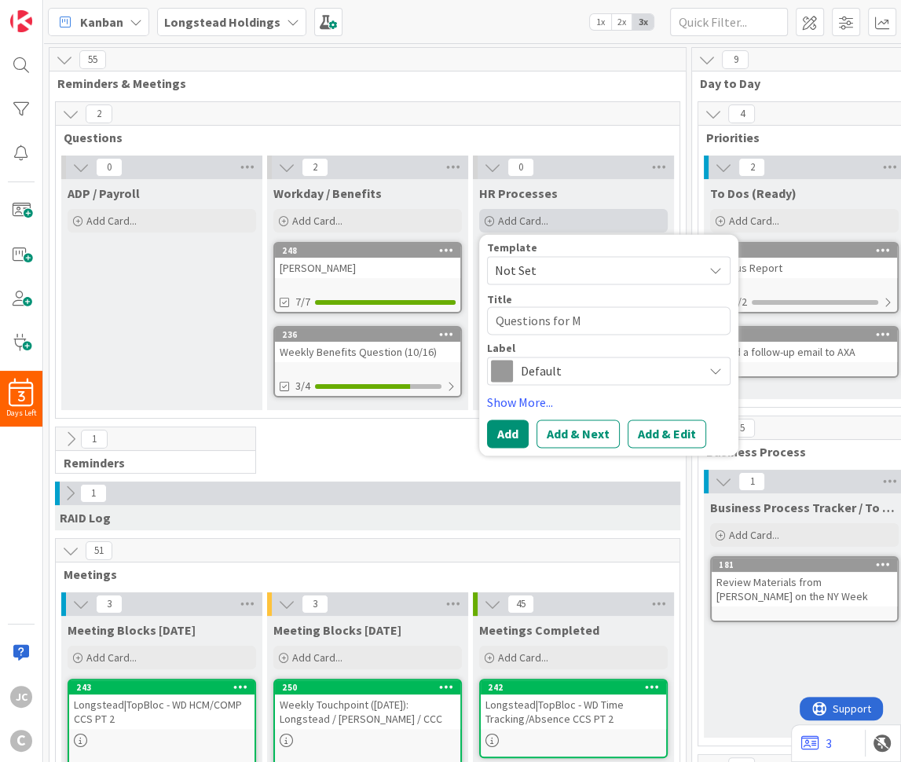
type textarea "x"
type textarea "Questions for Ma"
type textarea "x"
type textarea "Questions for Mar"
type textarea "x"
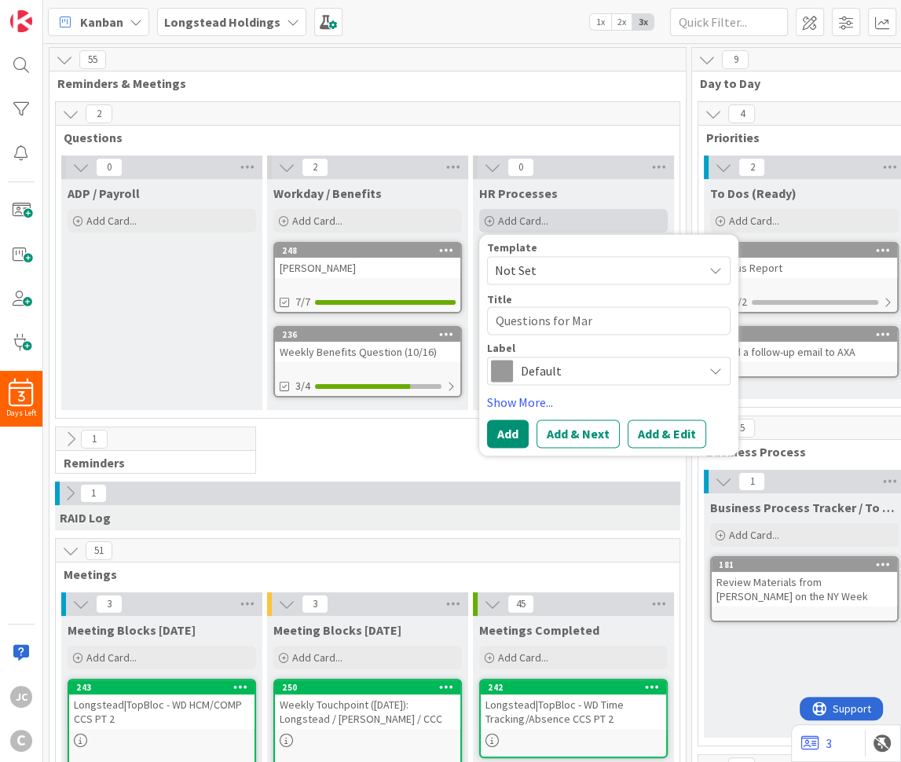
type textarea "Questions for [PERSON_NAME]"
type textarea "x"
type textarea "Questions for Maris"
type textarea "x"
type textarea "Questions for [PERSON_NAME]"
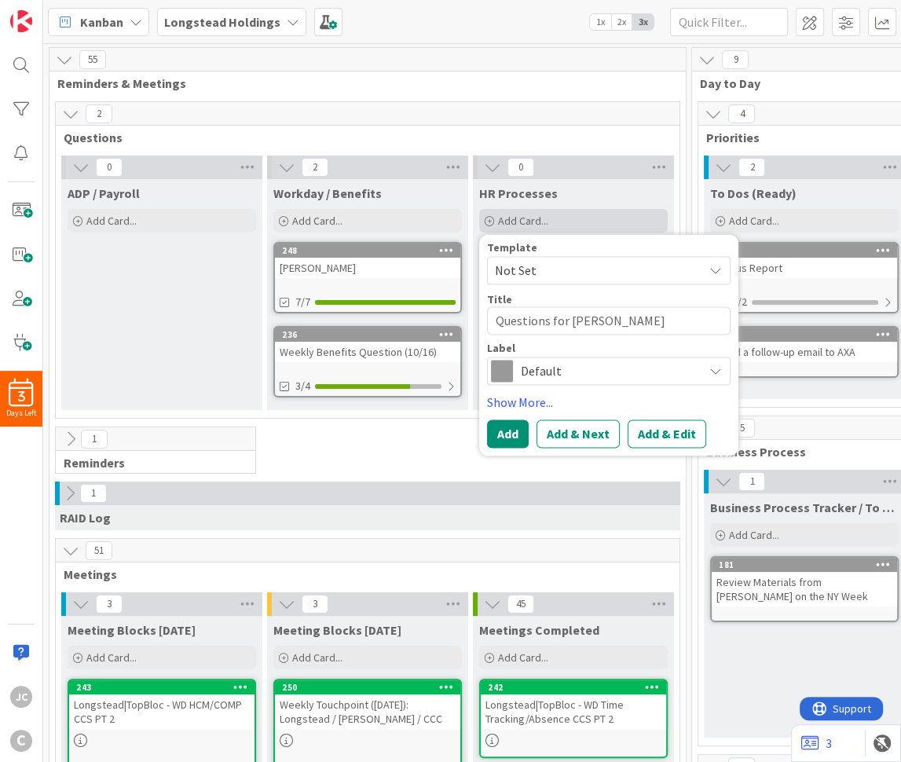
type textarea "x"
type textarea "Questions for [PERSON_NAME]"
type textarea "x"
type textarea "Questions for [PERSON_NAME]"
type textarea "x"
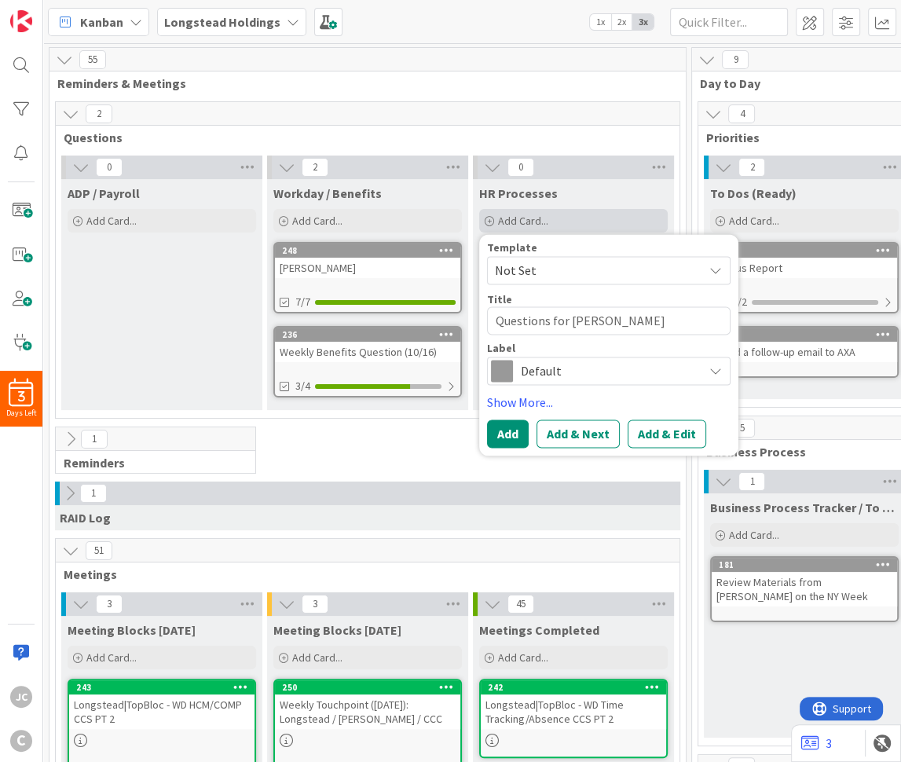
type textarea "Questions for [PERSON_NAME] to"
type textarea "x"
type textarea "Questions for [PERSON_NAME] to"
type textarea "x"
type textarea "Questions for [PERSON_NAME] to l"
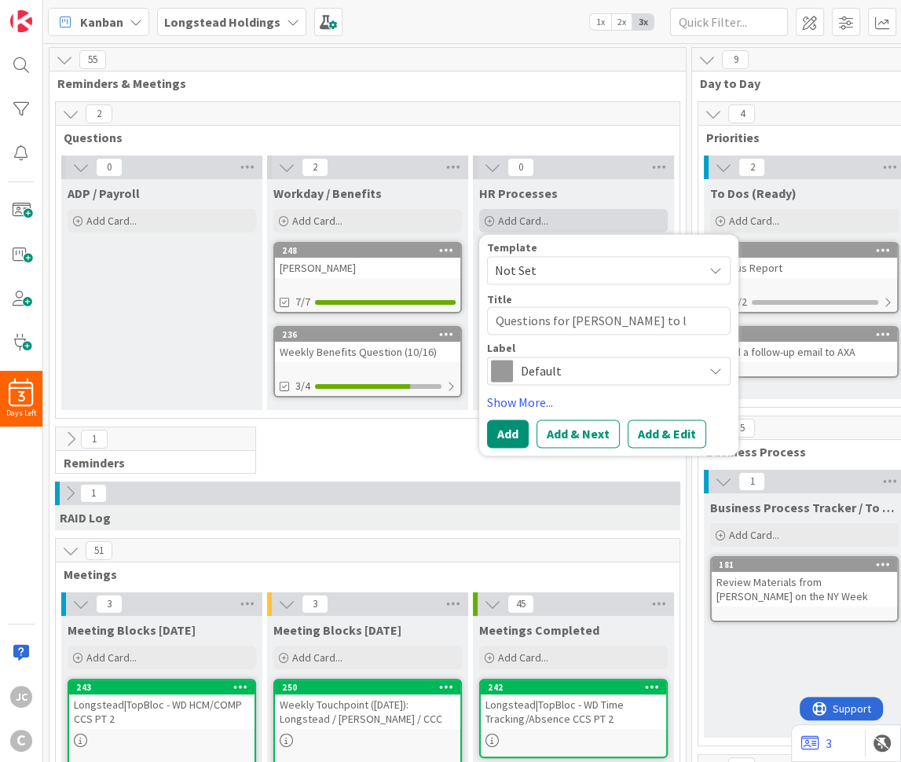
type textarea "x"
type textarea "Questions for [PERSON_NAME] to lo"
type textarea "x"
type textarea "Questions for [PERSON_NAME] to loo"
type textarea "x"
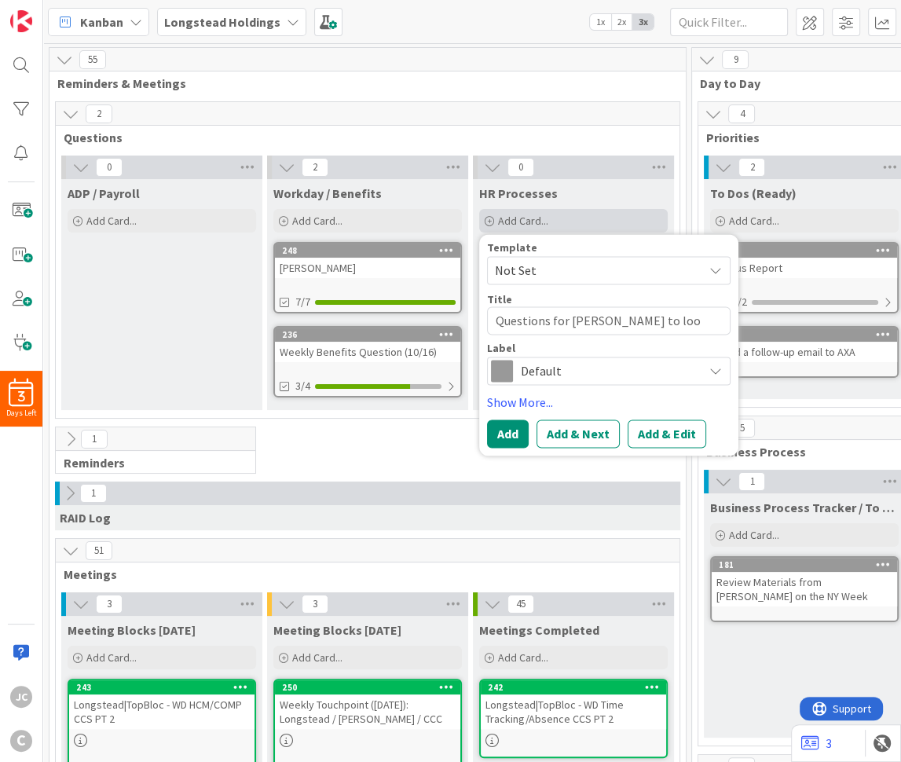
type textarea "Questions for [PERSON_NAME] to look"
type textarea "x"
type textarea "Questions for [PERSON_NAME] to look"
type textarea "x"
type textarea "Questions for [PERSON_NAME] to look i"
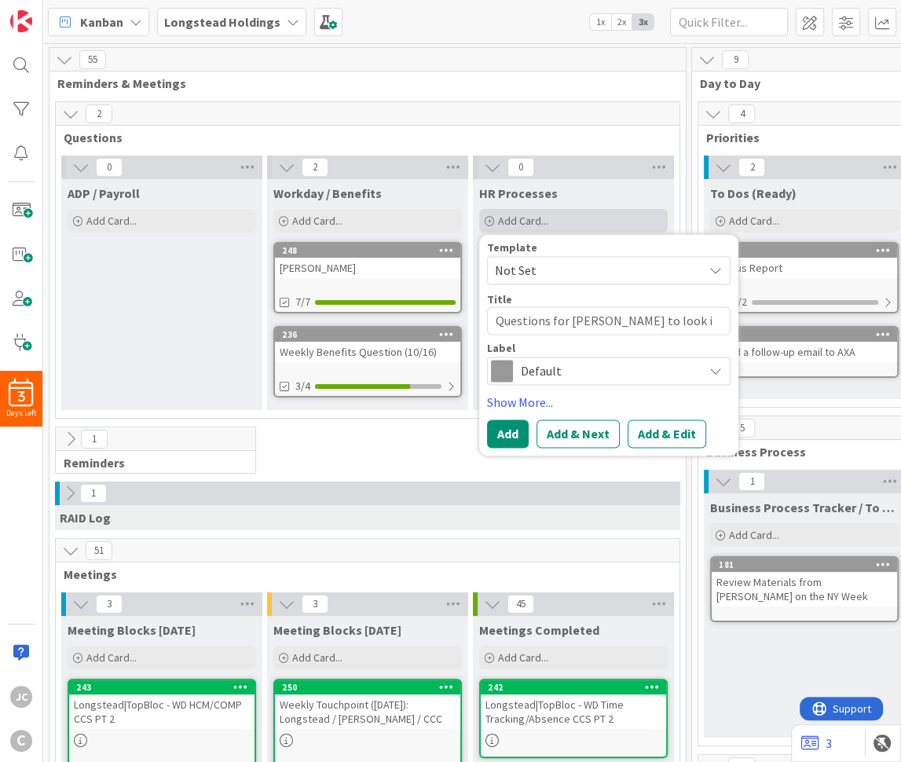
type textarea "x"
type textarea "Questions for [PERSON_NAME] to look in"
type textarea "x"
type textarea "Questions for [PERSON_NAME] to look int"
type textarea "x"
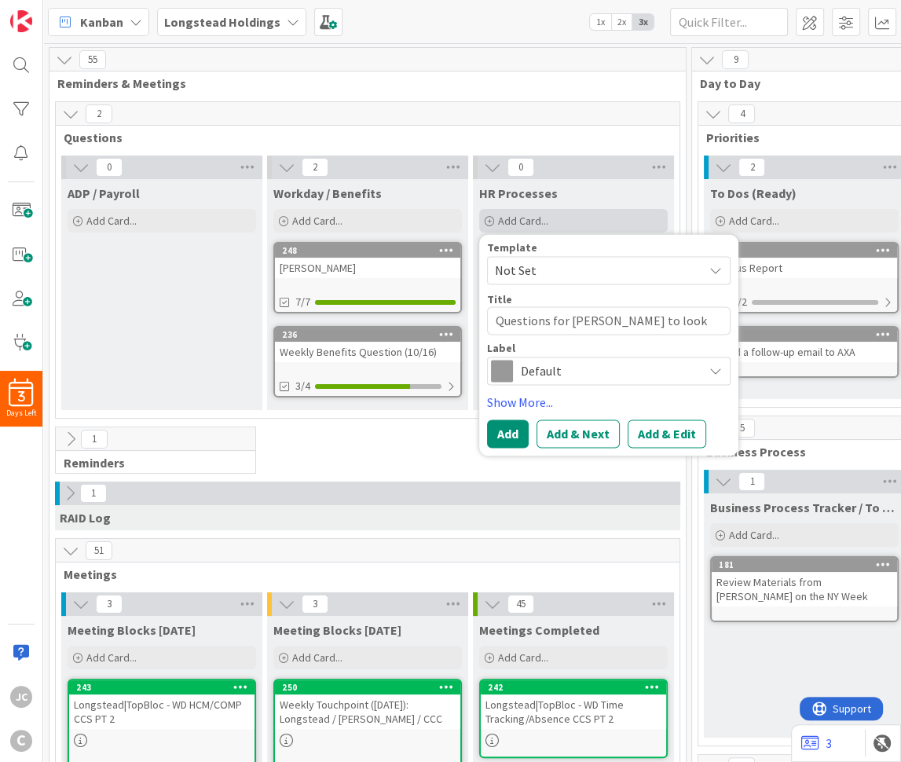
type textarea "Questions for [PERSON_NAME] to look into"
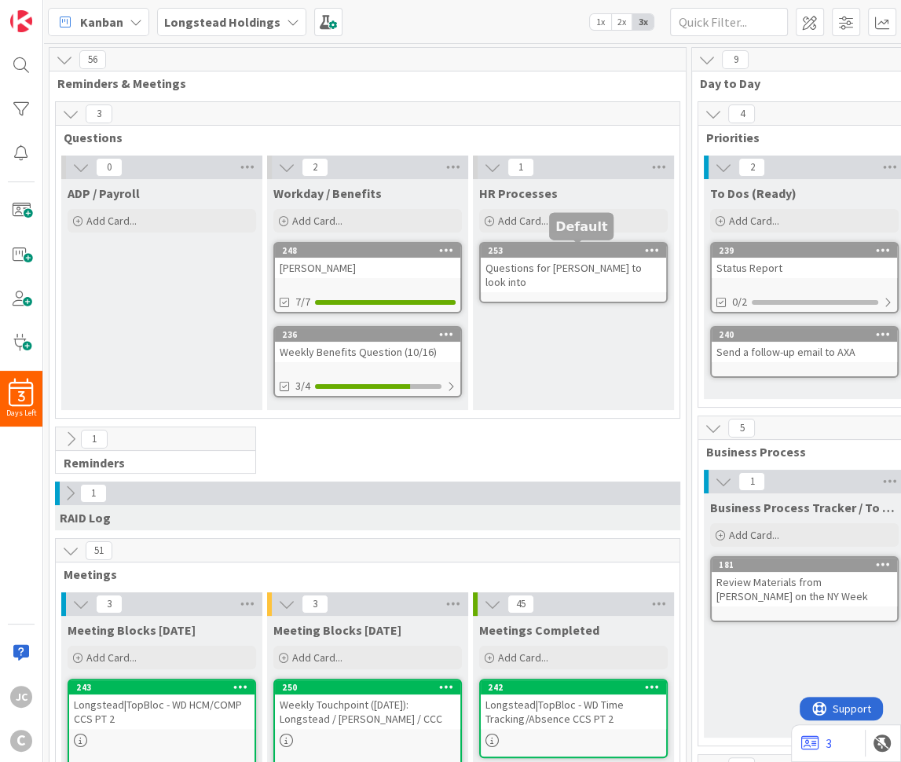
click at [551, 263] on div "Questions for [PERSON_NAME] to look into" at bounding box center [573, 275] width 185 height 35
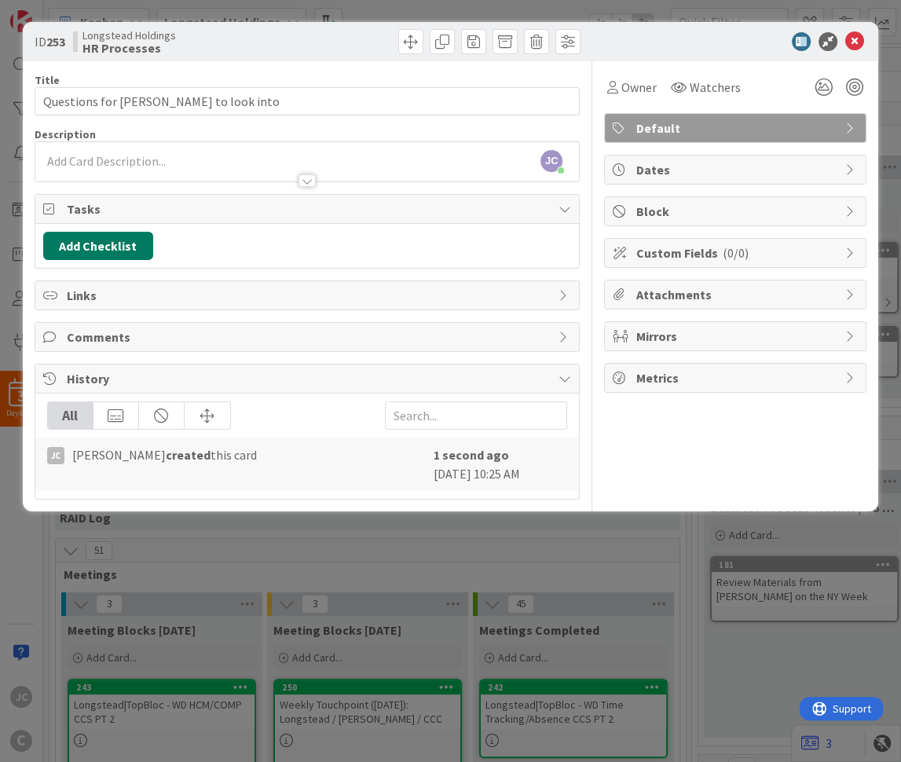
click at [96, 249] on button "Add Checklist" at bounding box center [98, 246] width 110 height 28
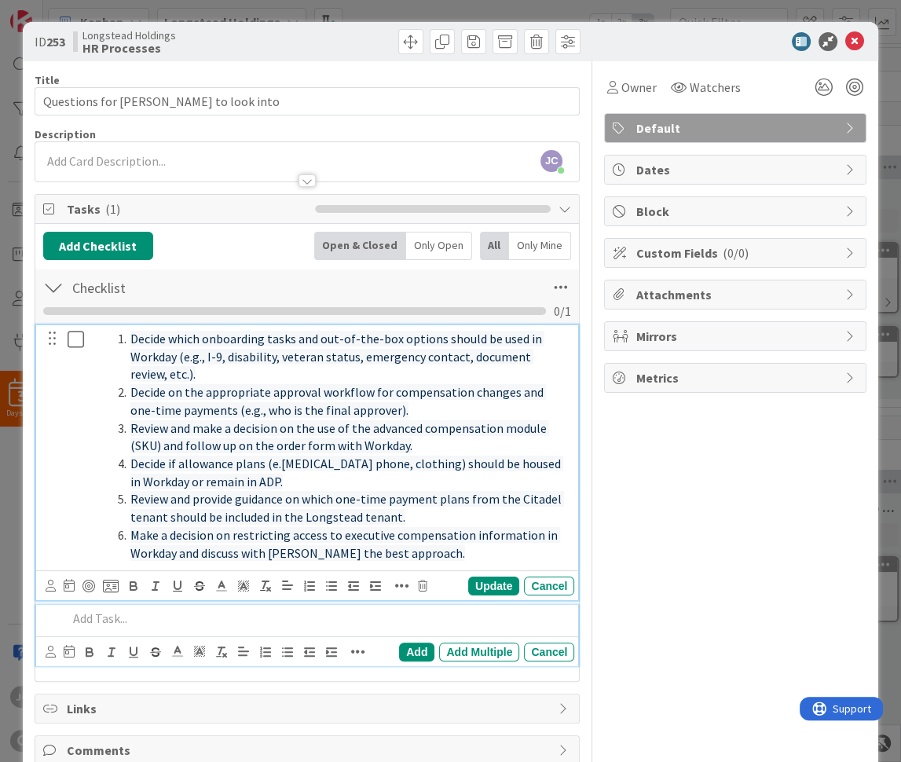
click at [302, 508] on span "Review and provide guidance on which one-time payment plans from the Citadel te…" at bounding box center [347, 508] width 434 height 34
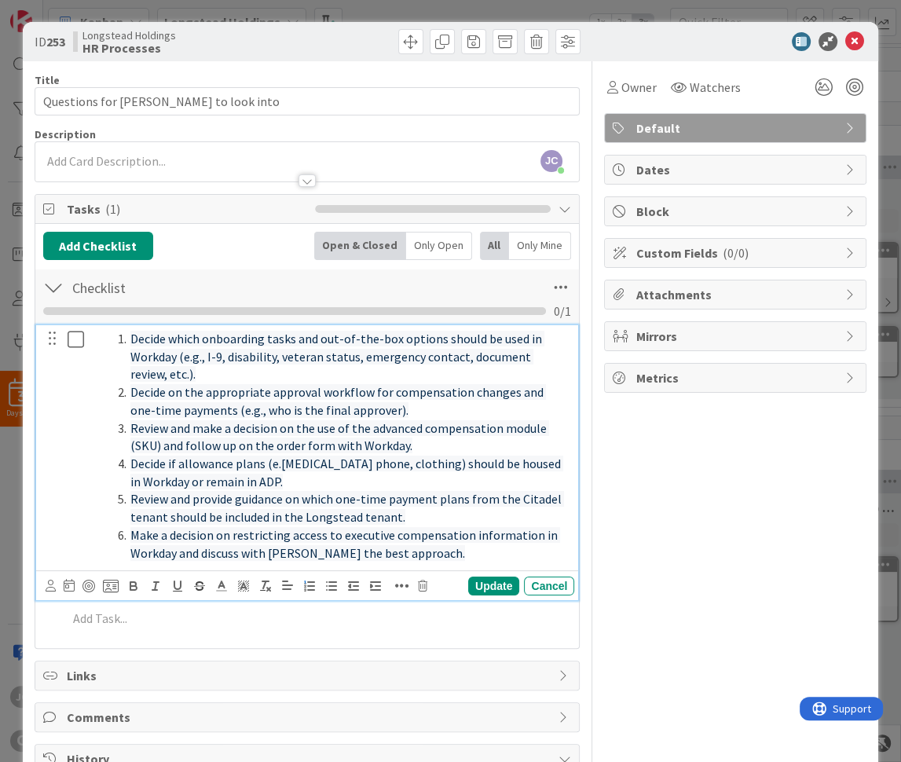
click at [238, 373] on li "Decide which onboarding tasks and out-of-the-box options should be used in Work…" at bounding box center [340, 356] width 456 height 53
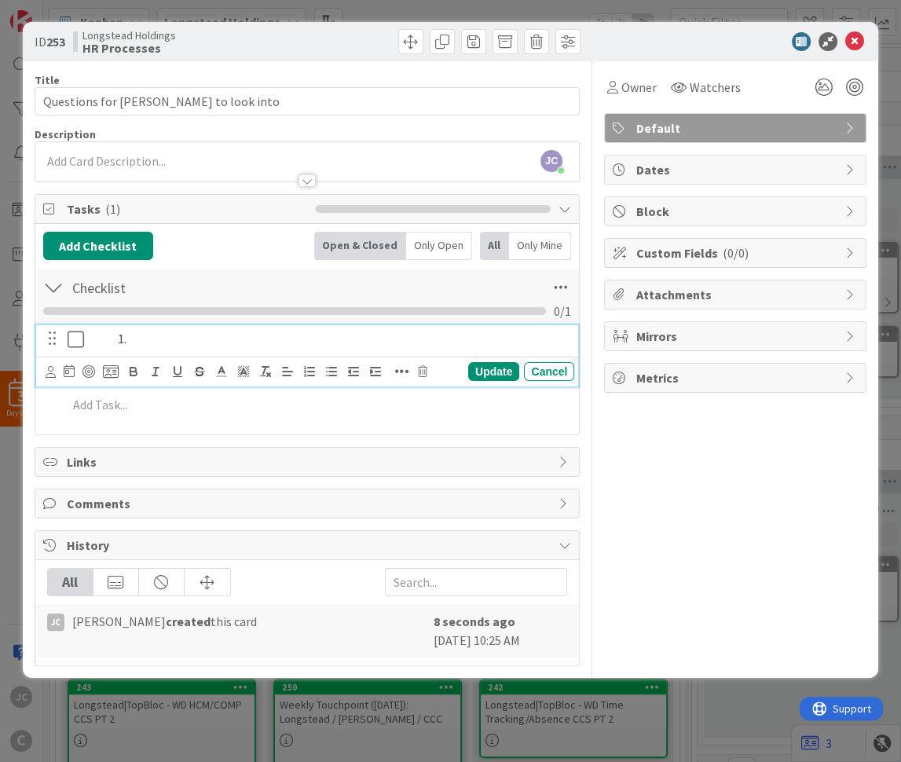
click at [125, 155] on div at bounding box center [307, 165] width 544 height 32
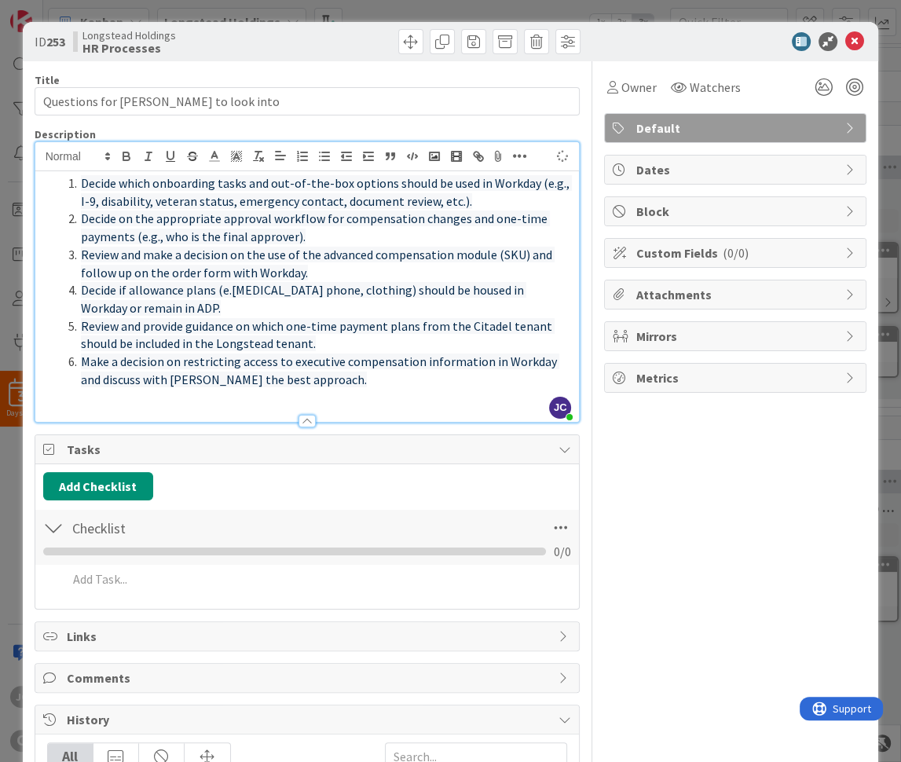
click at [332, 489] on div "Add Checklist Back" at bounding box center [307, 486] width 529 height 28
click at [346, 361] on span "Make a decision on restricting access to executive compensation information in …" at bounding box center [320, 371] width 478 height 34
click at [346, 388] on li "Make a decision on restricting access to executive compensation information in …" at bounding box center [317, 370] width 510 height 35
click at [225, 209] on span "Decide which onboarding tasks and out-of-the-box options should be used in Work…" at bounding box center [326, 192] width 491 height 34
click at [375, 198] on span "Decide which onboarding tasks and out-of-the-box options should be used in Work…" at bounding box center [326, 192] width 491 height 34
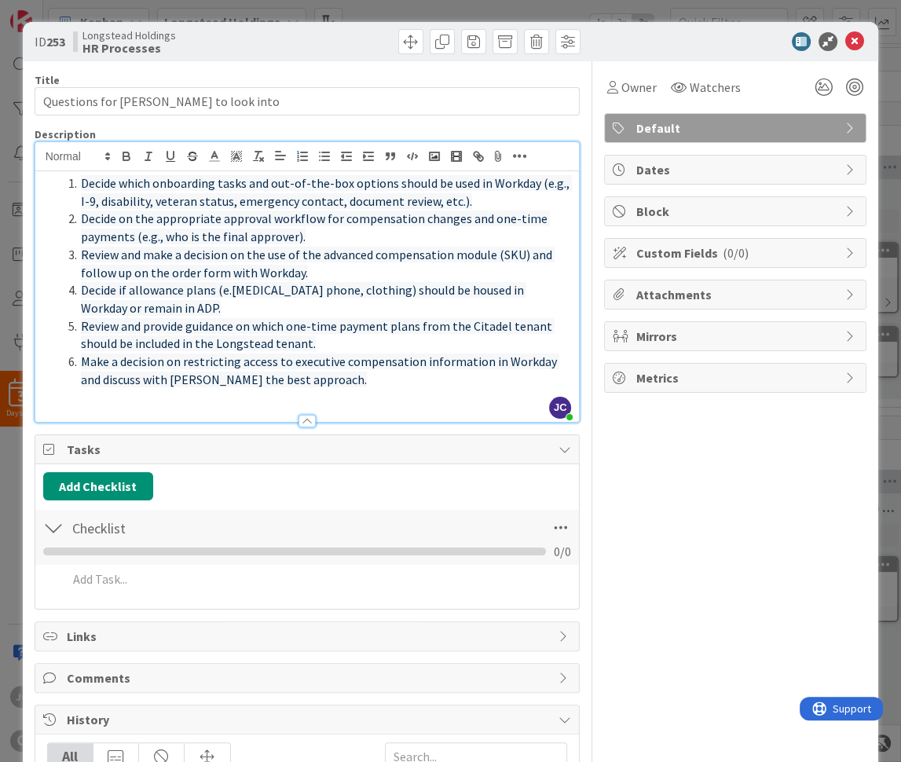
click at [449, 205] on span "Decide which onboarding tasks and out-of-the-box options should be used in Work…" at bounding box center [326, 192] width 491 height 34
click at [508, 208] on li "Decide which onboarding tasks and out-of-the-box options should be used in Work…" at bounding box center [317, 191] width 510 height 35
click at [302, 247] on span "Review and make a decision on the use of the advanced compensation module (SKU)…" at bounding box center [318, 264] width 474 height 34
click at [336, 239] on li "Decide on the appropriate approval workflow for compensation changes and one-ti…" at bounding box center [317, 227] width 510 height 35
click at [339, 266] on li "Review and make a decision on the use of the advanced compensation module (SKU)…" at bounding box center [317, 263] width 510 height 35
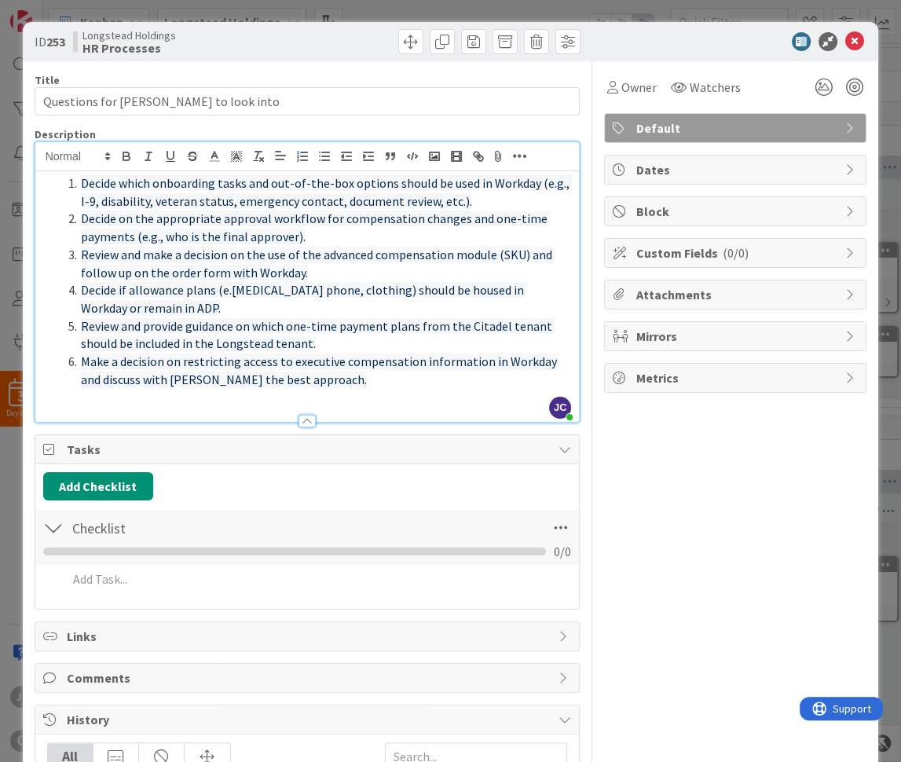
click at [301, 306] on li "Decide if allowance plans (e.[MEDICAL_DATA] phone, clothing) should be housed i…" at bounding box center [317, 298] width 510 height 35
click at [416, 283] on li "Decide if allowance plans (e.[MEDICAL_DATA] phone, clothing) should be housed i…" at bounding box center [317, 298] width 510 height 35
click at [429, 269] on li "Review and make a decision on the use of the advanced compensation module (SKU)…" at bounding box center [317, 263] width 510 height 35
click at [412, 332] on span "Review and provide guidance on which one-time payment plans from the Citadel te…" at bounding box center [318, 335] width 474 height 34
click at [411, 343] on li "Review and provide guidance on which one-time payment plans from the Citadel te…" at bounding box center [317, 334] width 510 height 35
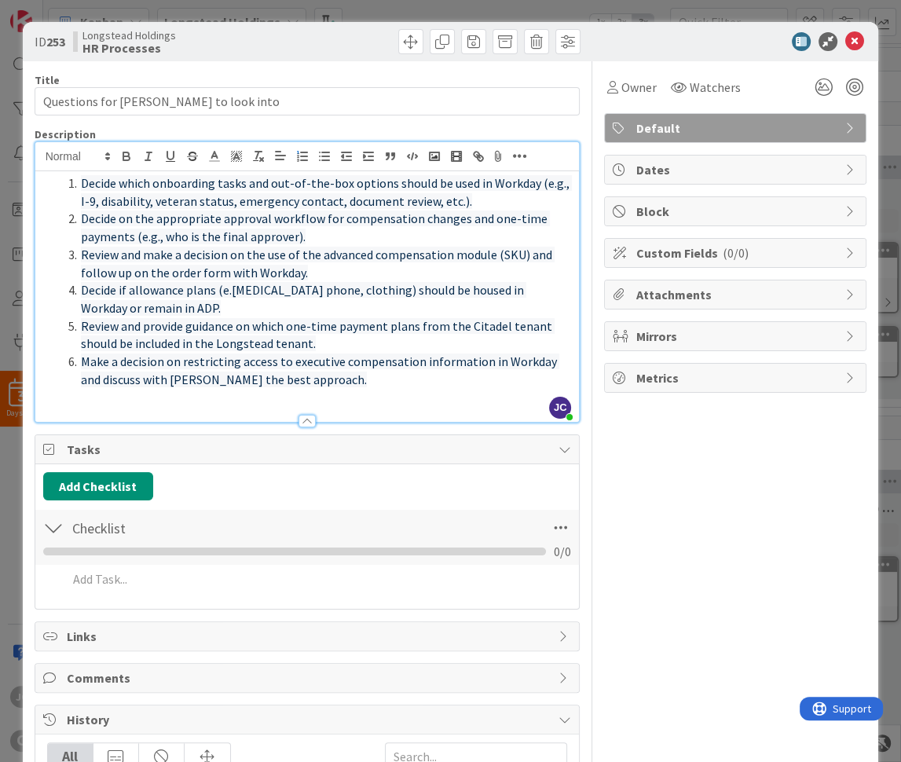
click at [416, 374] on li "Make a decision on restricting access to executive compensation information in …" at bounding box center [317, 370] width 510 height 35
click at [3, 519] on div "ID 253 Longstead Holdings HR Processes Title 33 / 128 Questions for [PERSON_NAM…" at bounding box center [450, 381] width 901 height 762
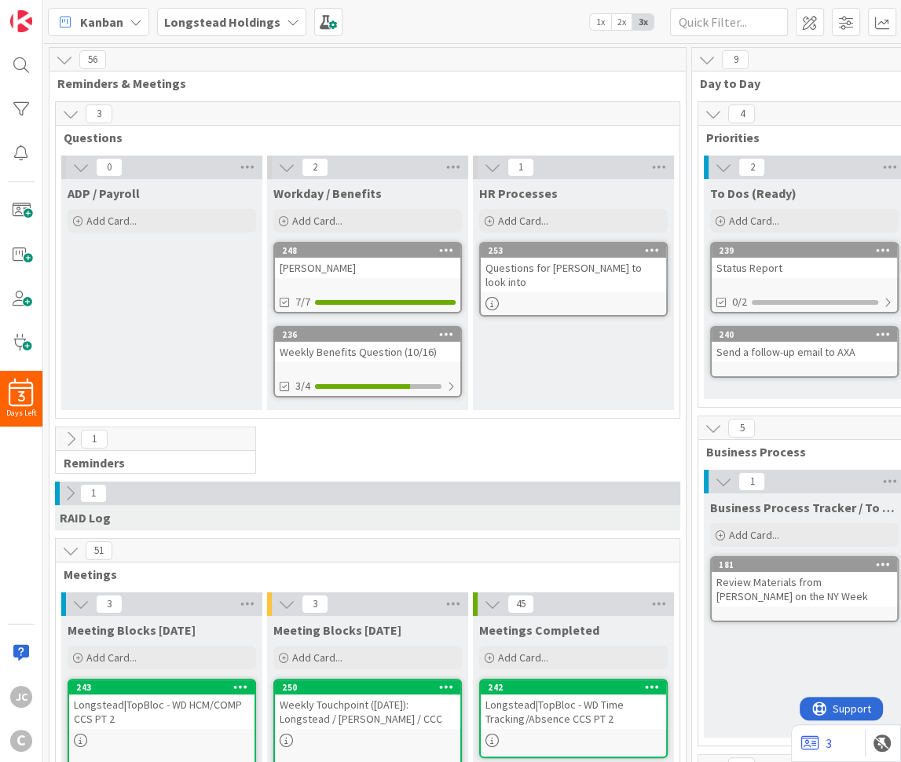
click at [573, 268] on div "Questions for [PERSON_NAME] to look into" at bounding box center [573, 275] width 185 height 35
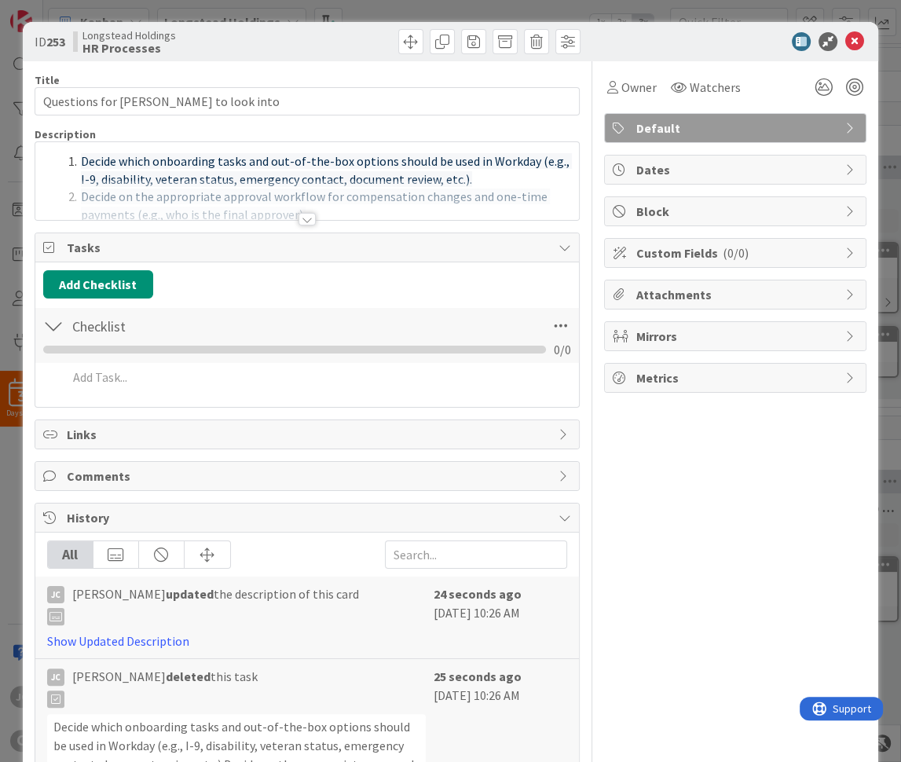
click at [325, 357] on div "0 / 0" at bounding box center [307, 349] width 529 height 19
drag, startPoint x: 306, startPoint y: 354, endPoint x: 179, endPoint y: 412, distance: 139.9
click at [179, 412] on div "Title 33 / 128 Questions for [PERSON_NAME] to look into Description [PERSON_NAM…" at bounding box center [308, 738] width 546 height 1354
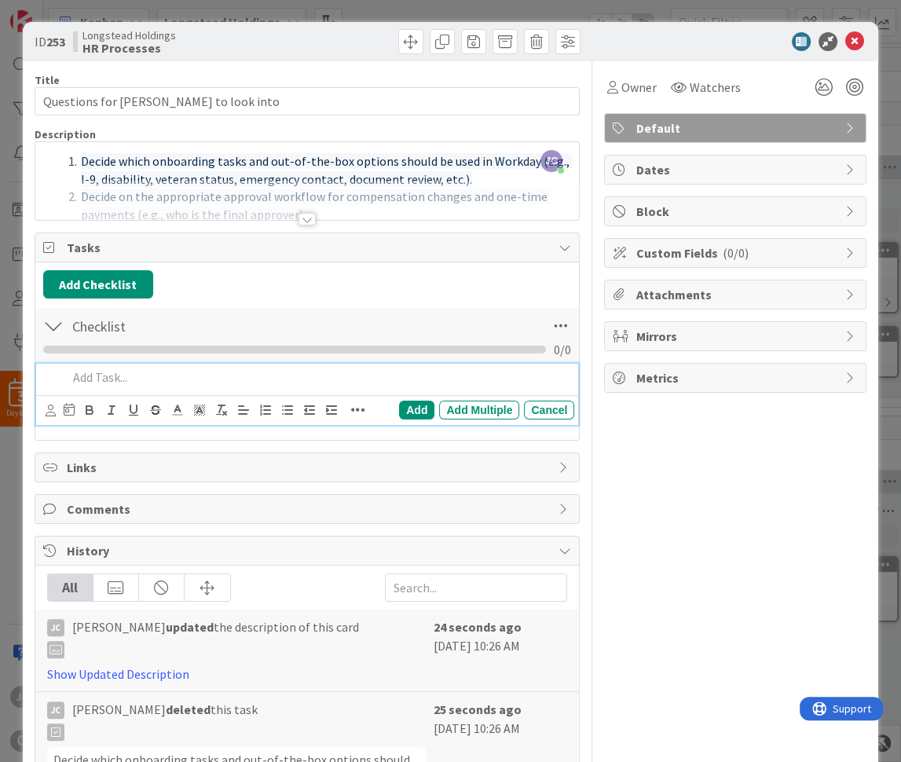
click at [182, 387] on p at bounding box center [318, 377] width 501 height 18
click at [2, 379] on div "ID 253 Longstead Holdings HR Processes Title 33 / 128 Questions for [PERSON_NAM…" at bounding box center [450, 381] width 901 height 762
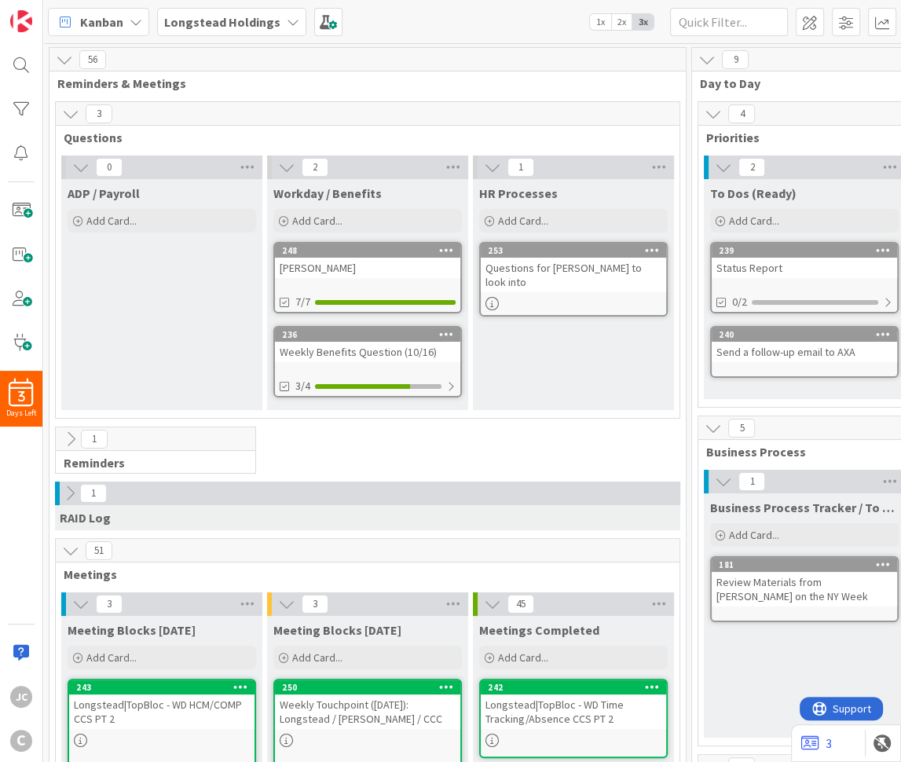
scroll to position [474, 0]
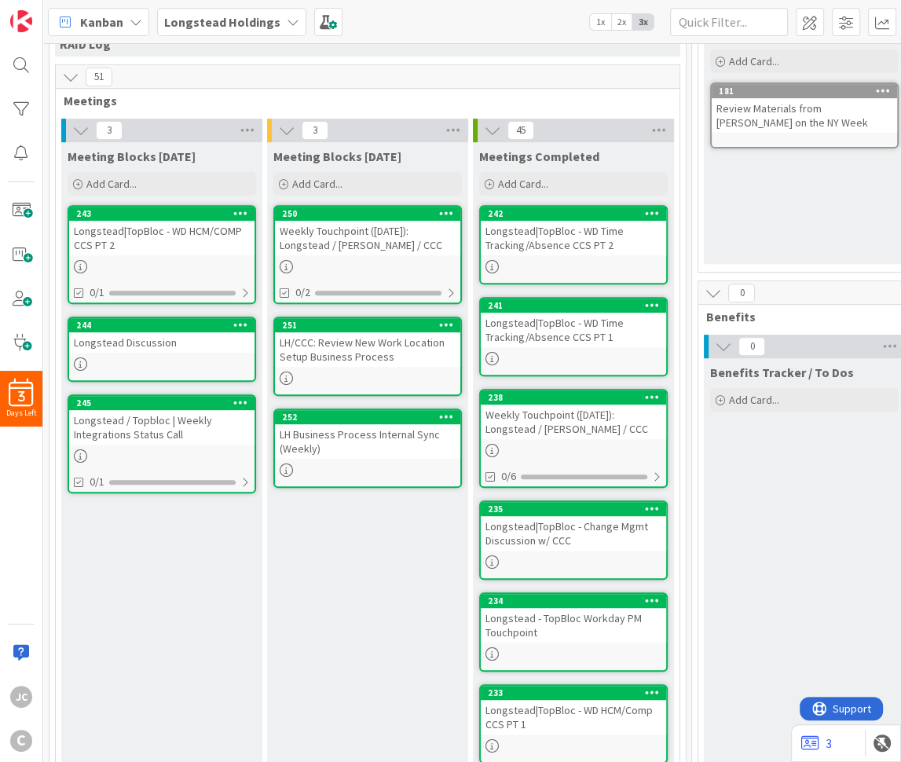
click at [152, 344] on div "Longstead Discussion" at bounding box center [161, 342] width 185 height 20
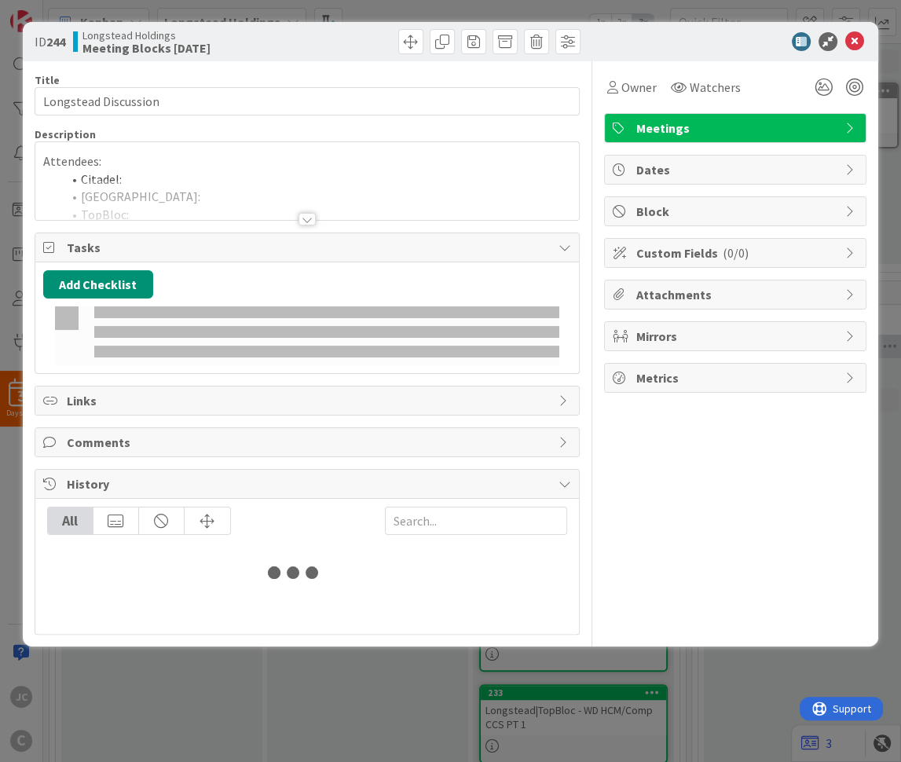
click at [231, 544] on div "All" at bounding box center [307, 566] width 544 height 135
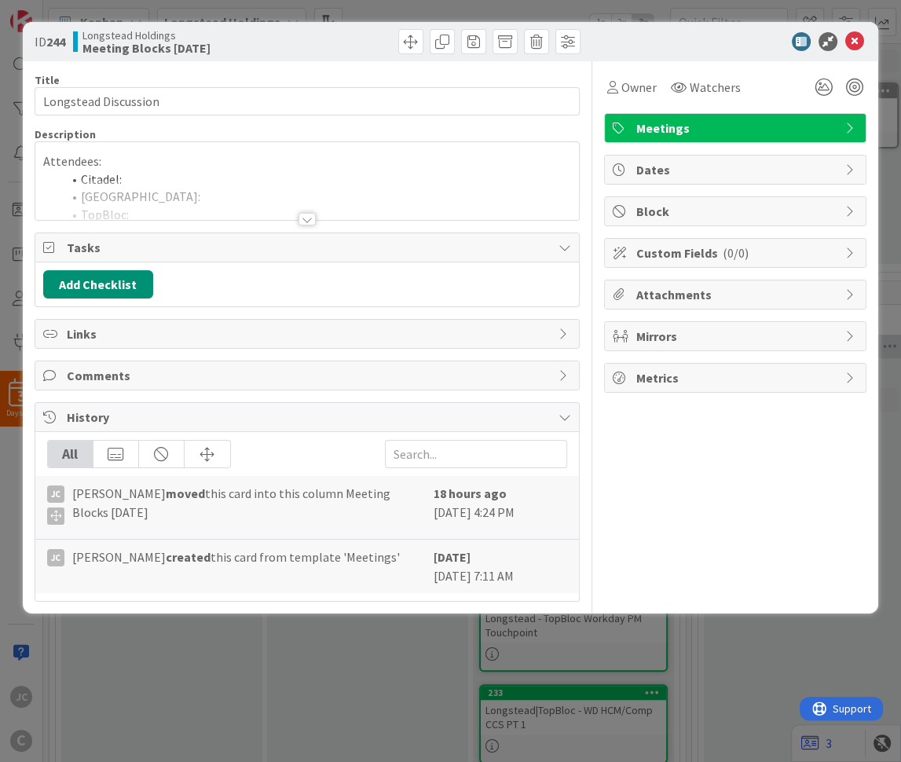
click at [200, 706] on div "ID 244 Longstead Holdings Meeting Blocks [DATE] Title 20 / 128 Longstead Discus…" at bounding box center [450, 381] width 901 height 762
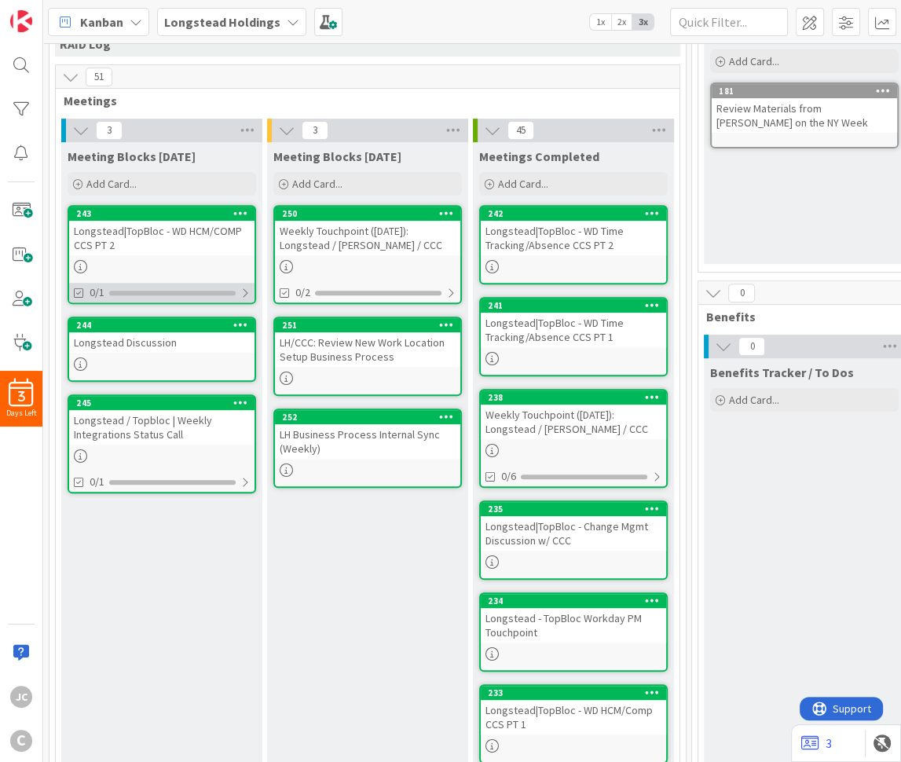
click at [248, 290] on div at bounding box center [244, 293] width 9 height 13
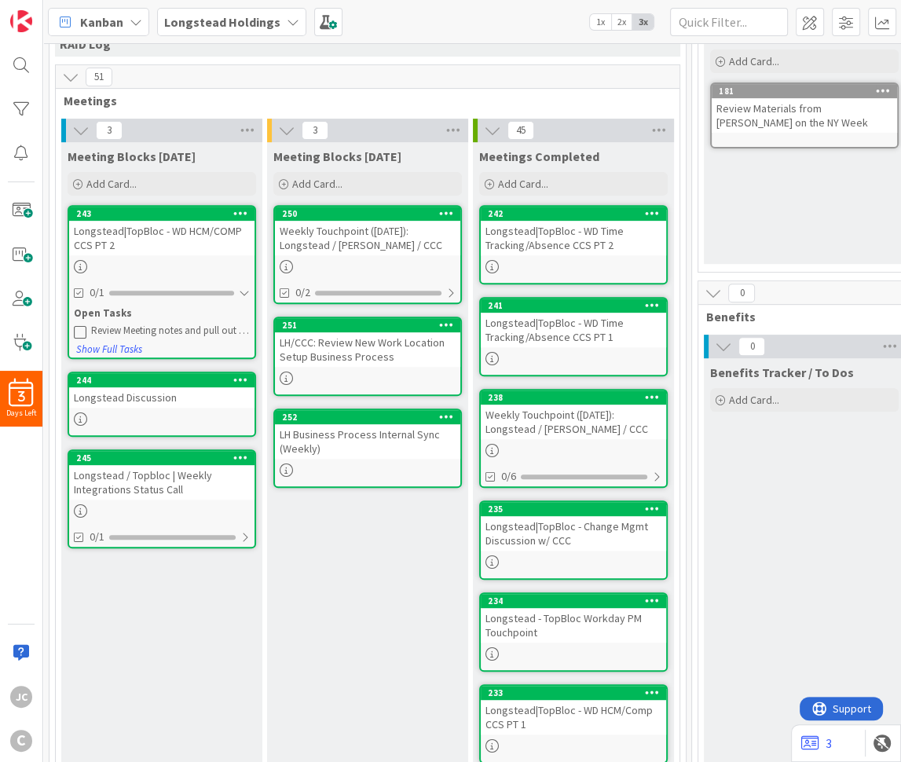
click at [77, 325] on icon at bounding box center [80, 331] width 13 height 13
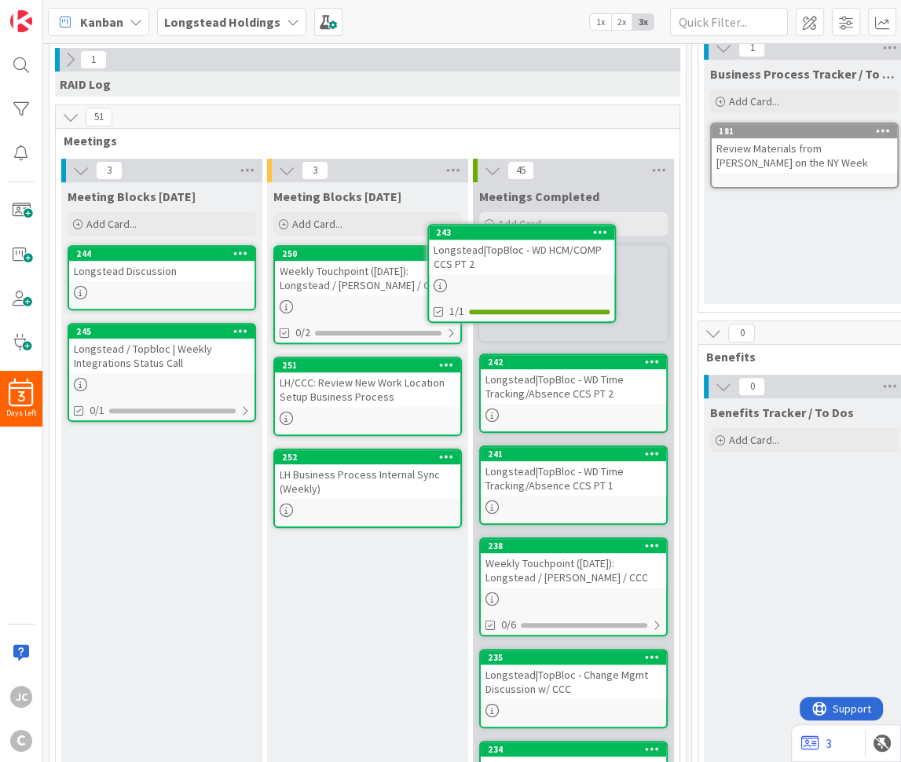
scroll to position [429, 0]
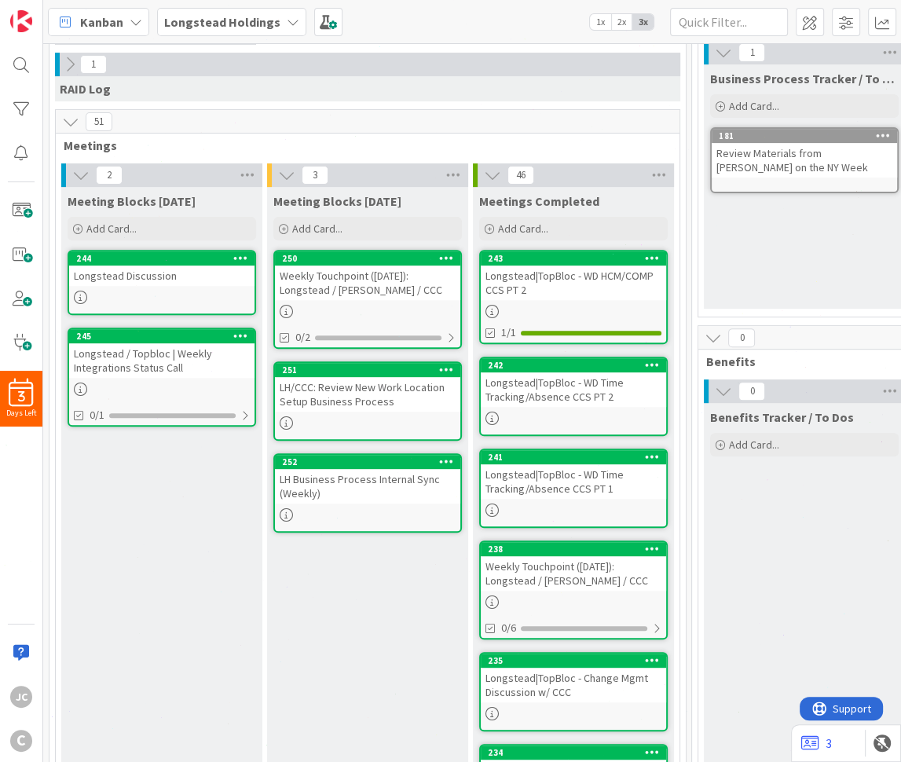
click at [143, 275] on div "Longstead Discussion" at bounding box center [161, 276] width 185 height 20
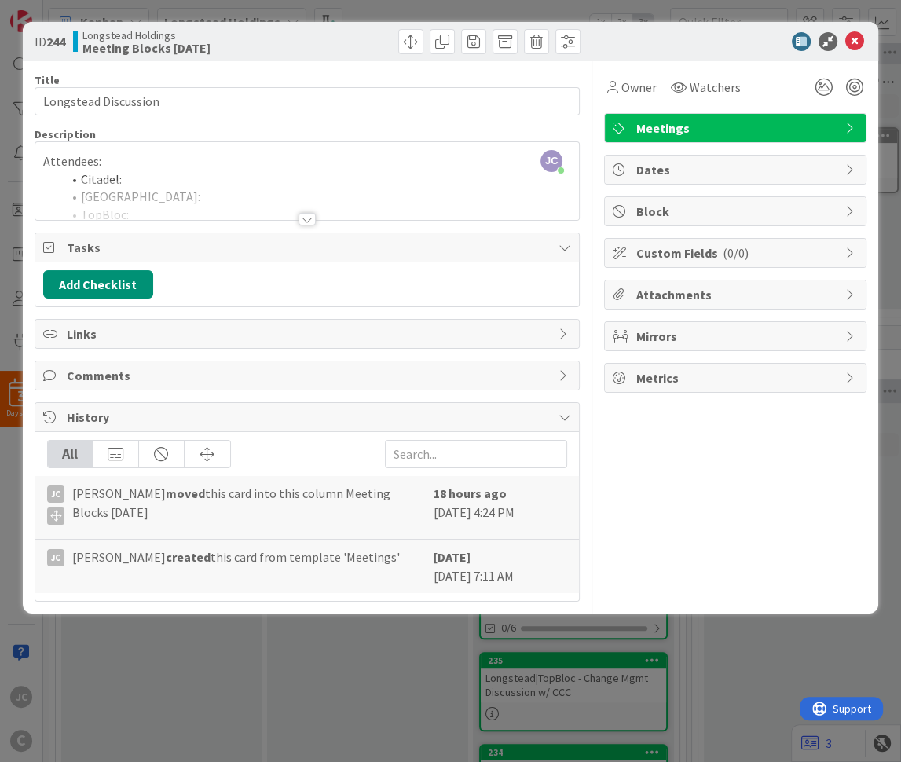
click at [288, 674] on div "ID 244 Longstead Holdings Meeting Blocks [DATE] Title 20 / 128 Longstead Discus…" at bounding box center [450, 381] width 901 height 762
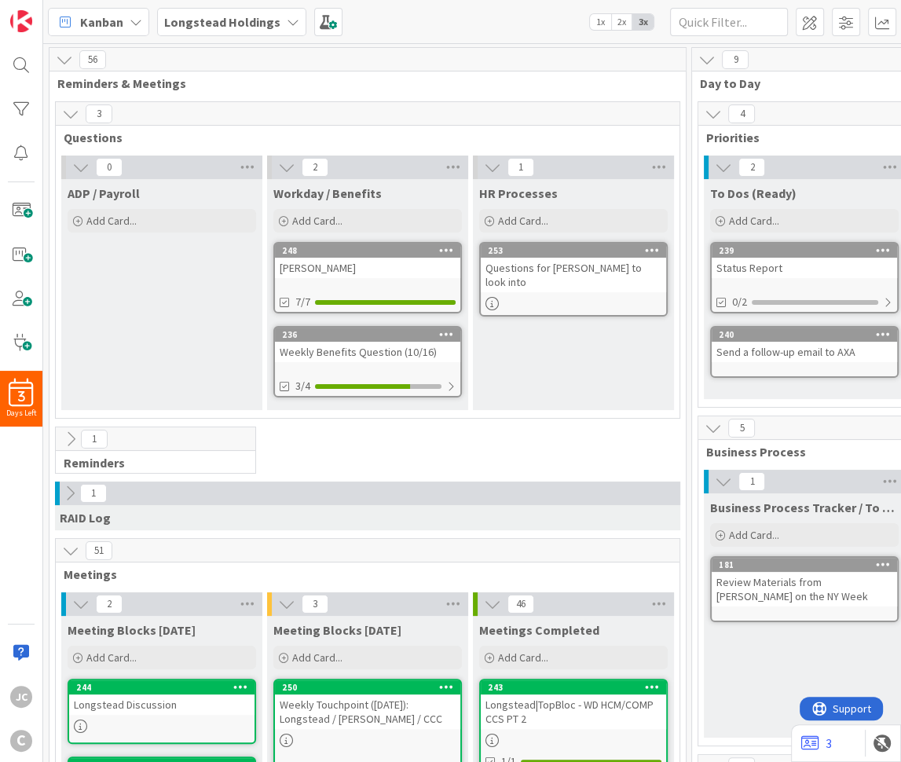
click at [369, 356] on div "Weekly Benefits Question (10/16)" at bounding box center [367, 352] width 185 height 20
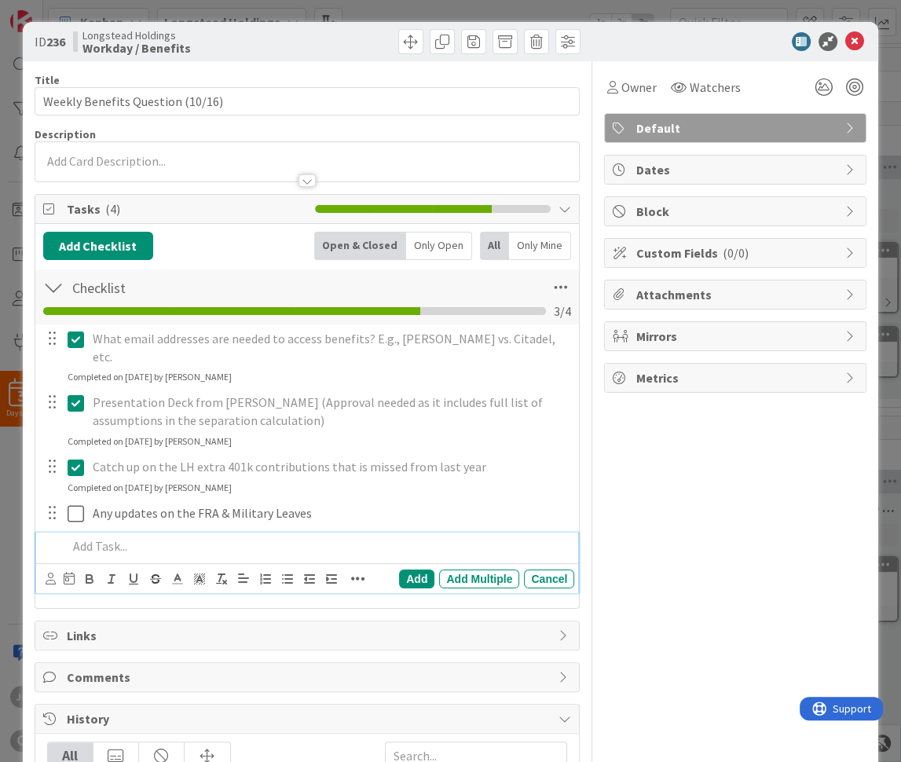
click at [189, 537] on p at bounding box center [318, 546] width 501 height 18
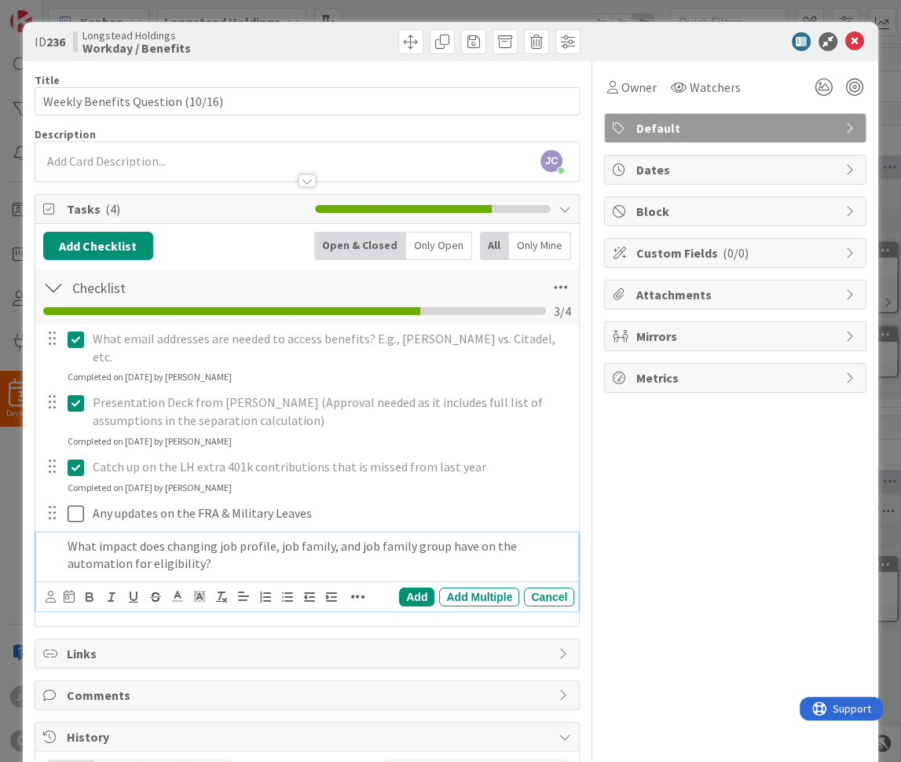
click at [263, 537] on p "What impact does changing job profile, job family, and job family group have on…" at bounding box center [318, 554] width 501 height 35
click at [278, 551] on p "What impact does changing job profile, job family, and job family group have on…" at bounding box center [318, 554] width 501 height 35
click at [430, 588] on div "Add" at bounding box center [416, 597] width 35 height 19
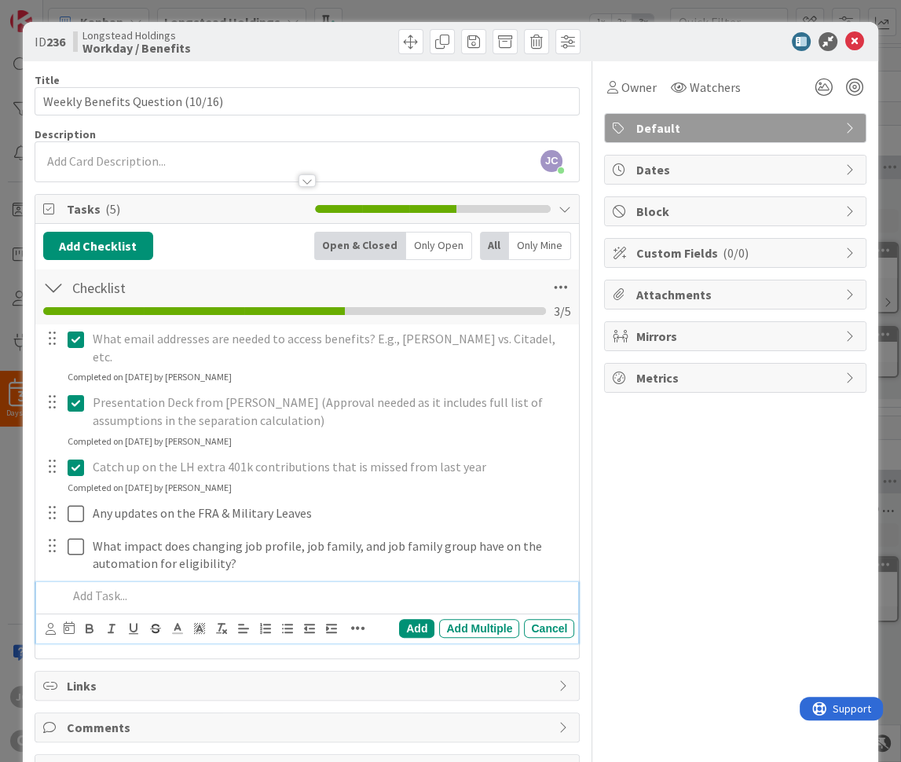
click at [271, 587] on p at bounding box center [318, 596] width 501 height 18
